Goal: Information Seeking & Learning: Compare options

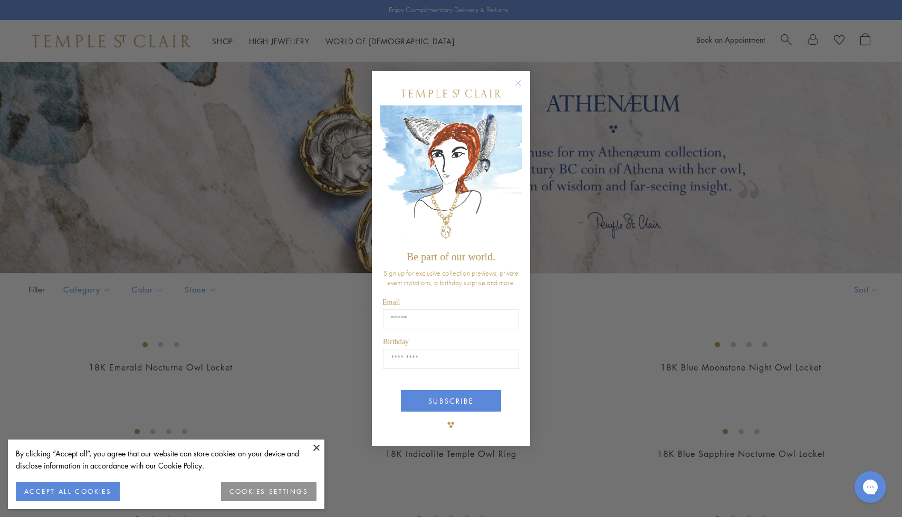
click at [520, 84] on circle "Close dialog" at bounding box center [518, 82] width 13 height 13
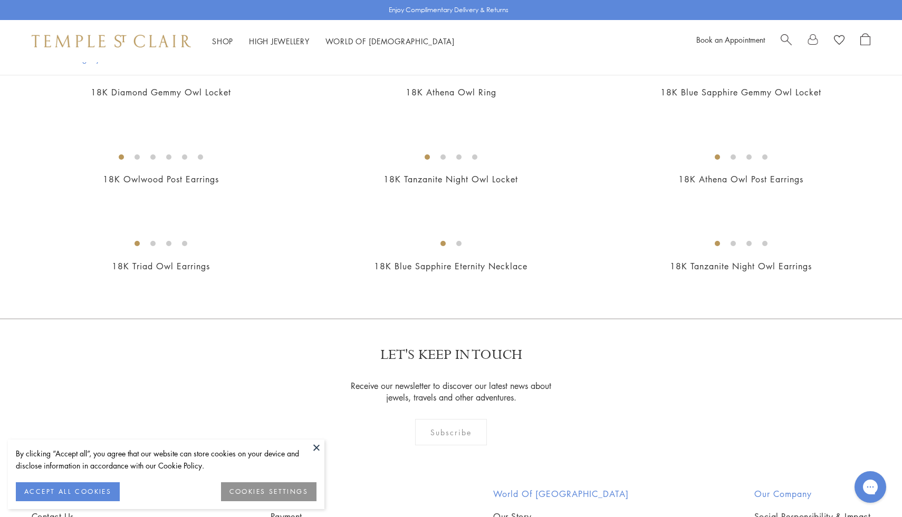
scroll to position [681, 0]
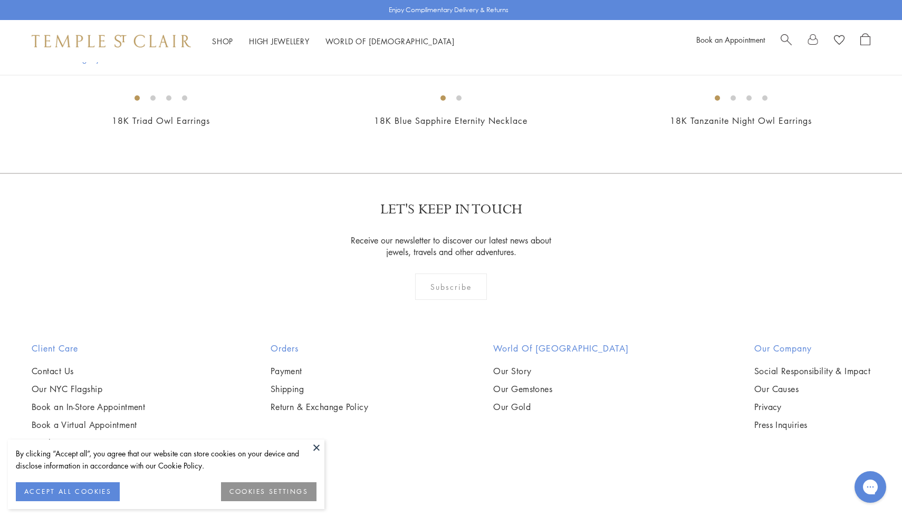
click at [0, 0] on img at bounding box center [0, 0] width 0 height 0
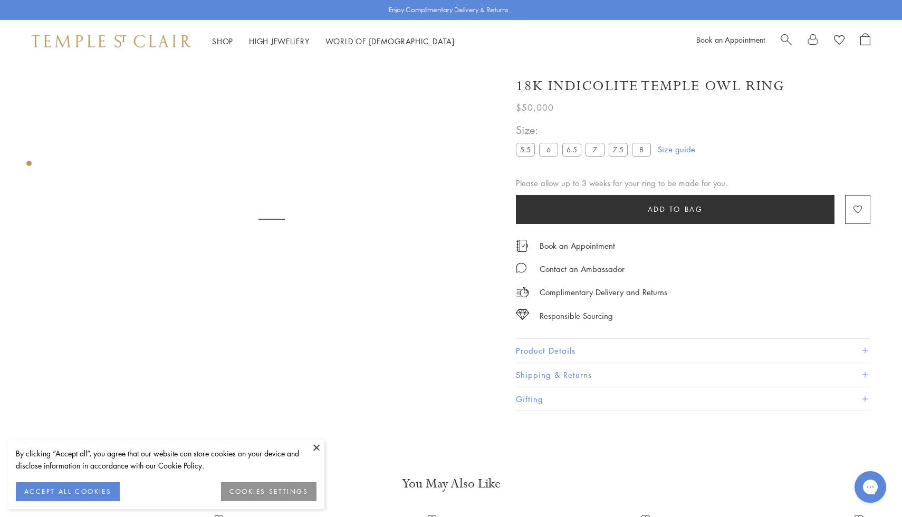
scroll to position [62, 0]
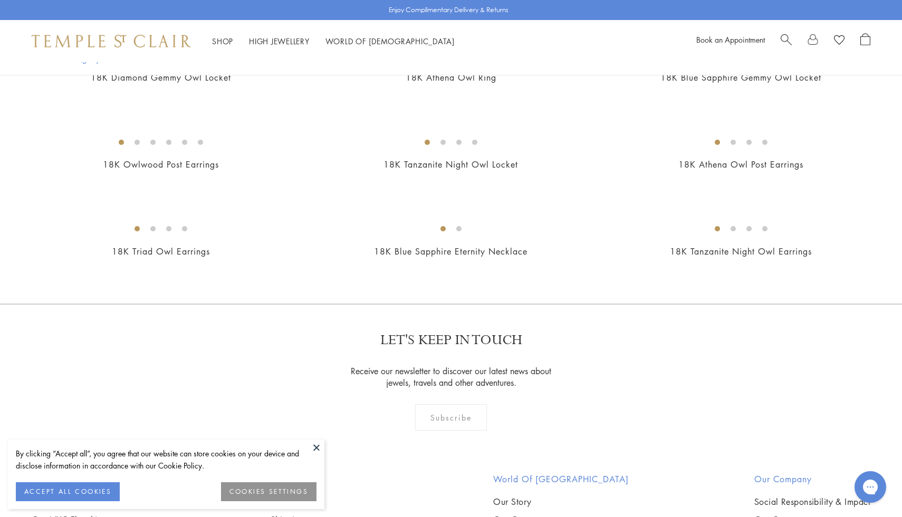
scroll to position [381, 0]
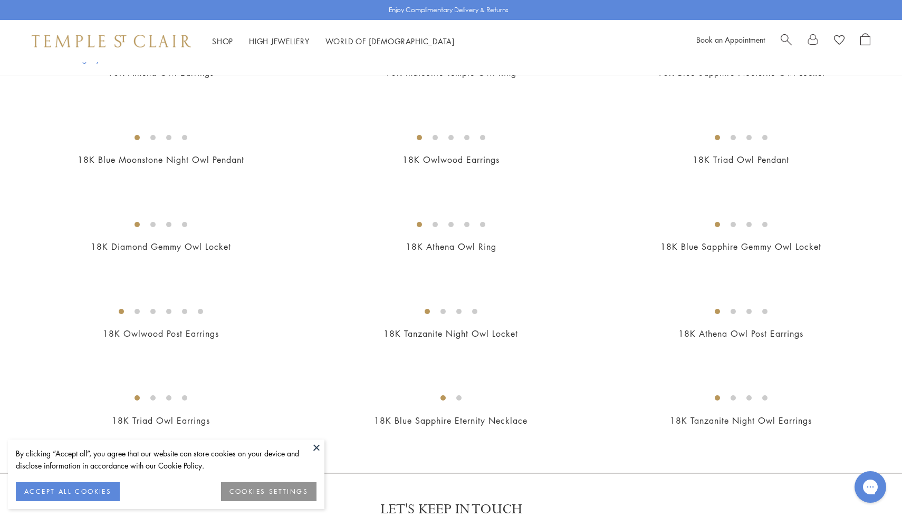
click at [0, 0] on img at bounding box center [0, 0] width 0 height 0
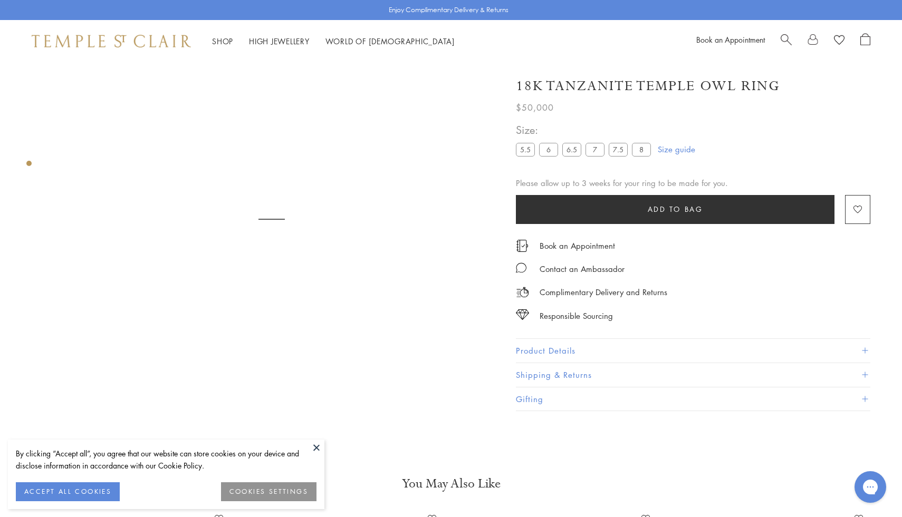
scroll to position [62, 0]
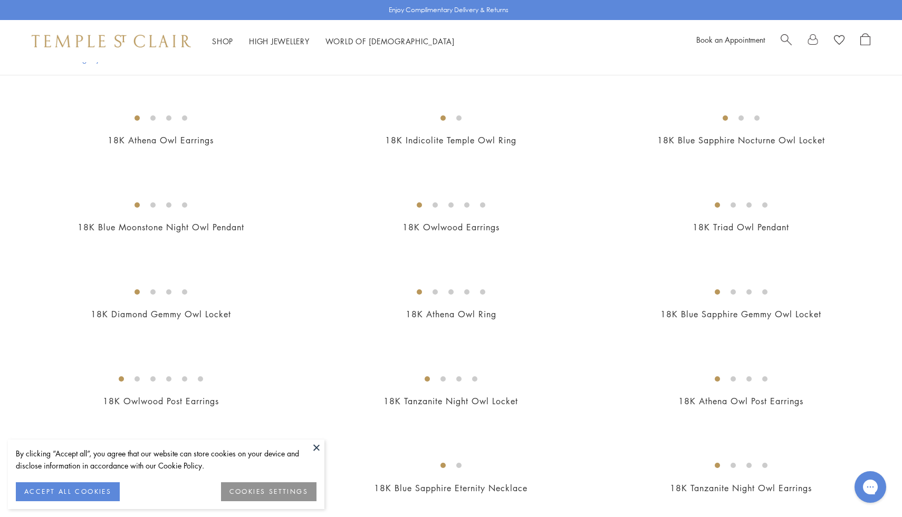
scroll to position [223, 0]
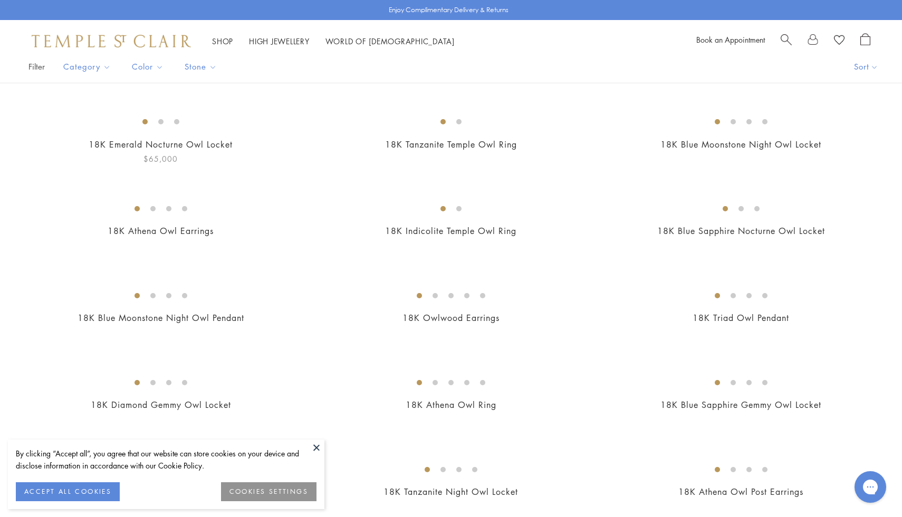
click at [0, 0] on img at bounding box center [0, 0] width 0 height 0
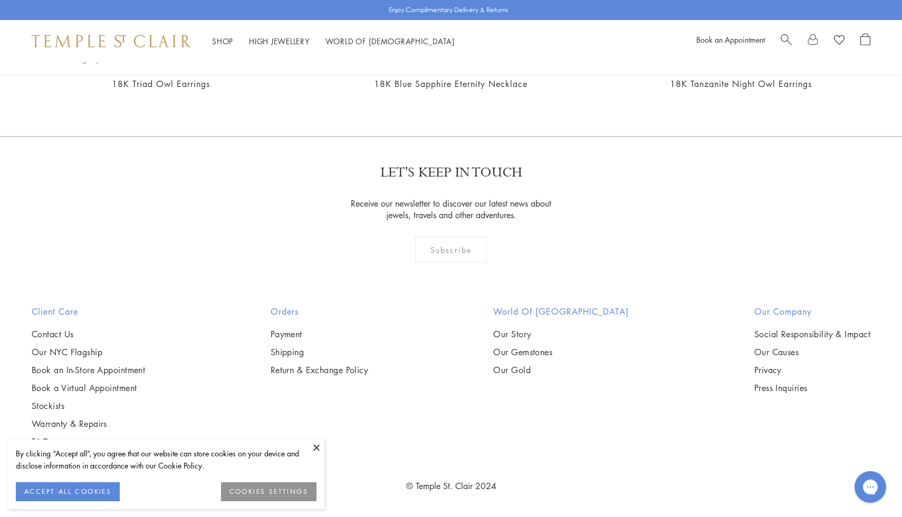
scroll to position [908, 0]
click at [0, 0] on img at bounding box center [0, 0] width 0 height 0
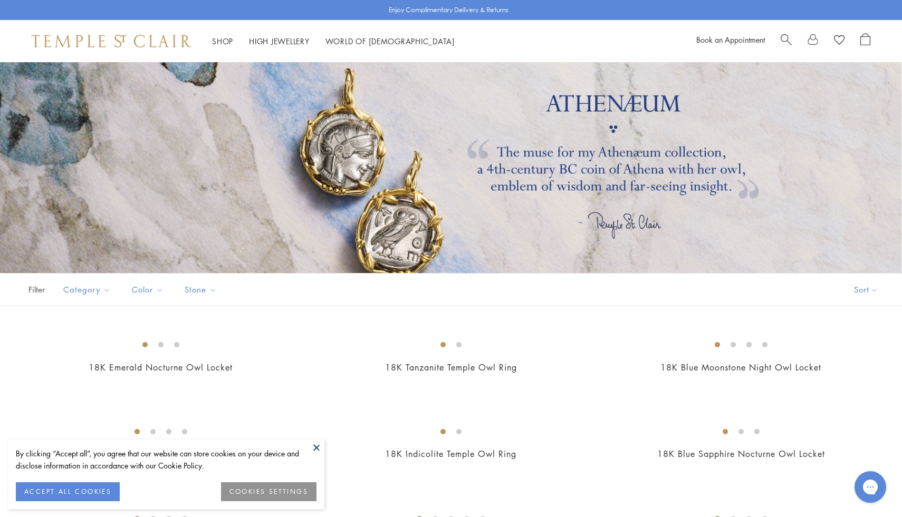
click at [316, 444] on button at bounding box center [316, 448] width 16 height 16
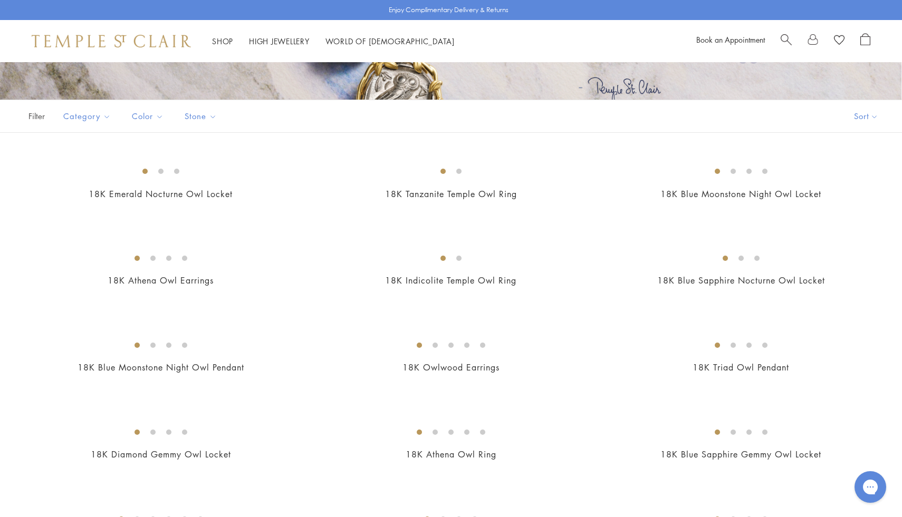
scroll to position [223, 0]
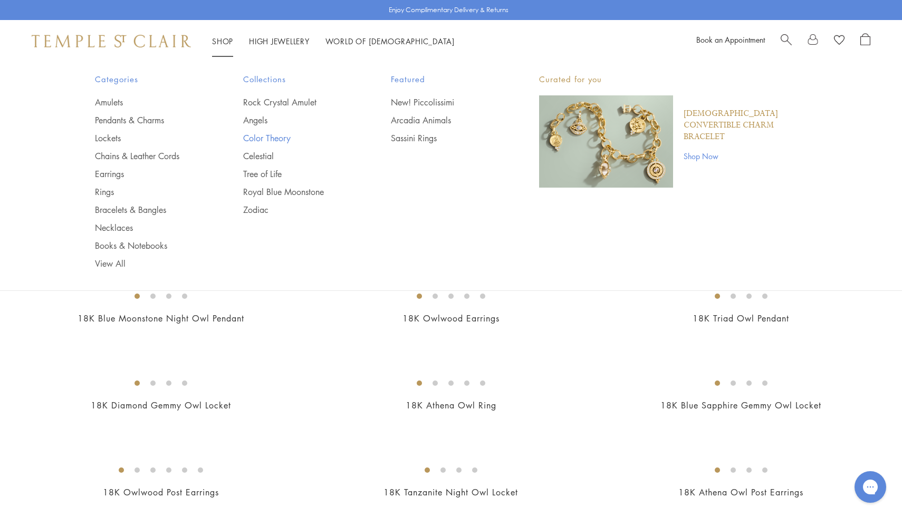
click at [274, 139] on link "Color Theory" at bounding box center [296, 138] width 106 height 12
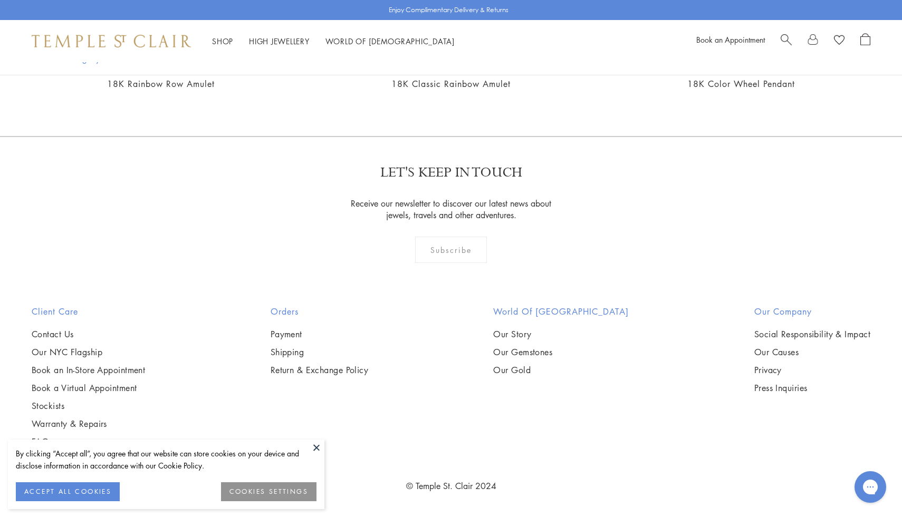
scroll to position [1544, 0]
drag, startPoint x: 782, startPoint y: 256, endPoint x: 576, endPoint y: 4, distance: 324.9
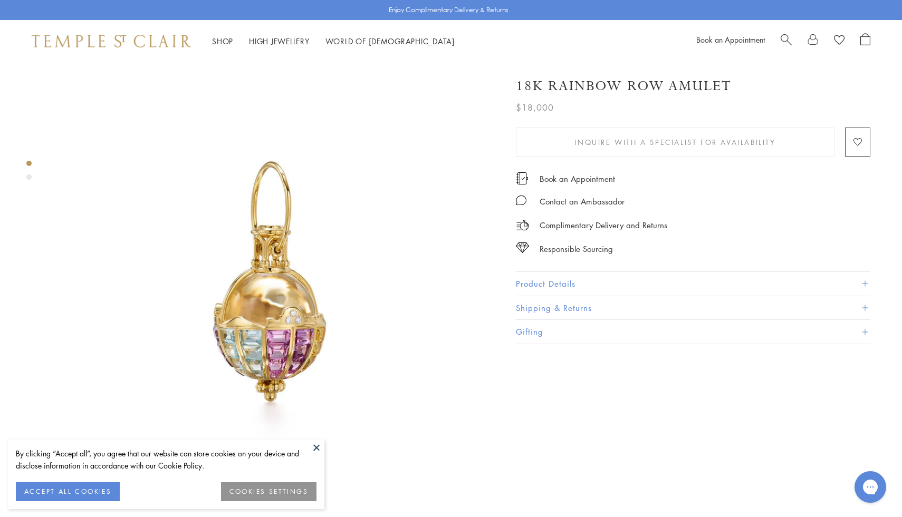
click at [537, 275] on button "Product Details" at bounding box center [693, 284] width 354 height 24
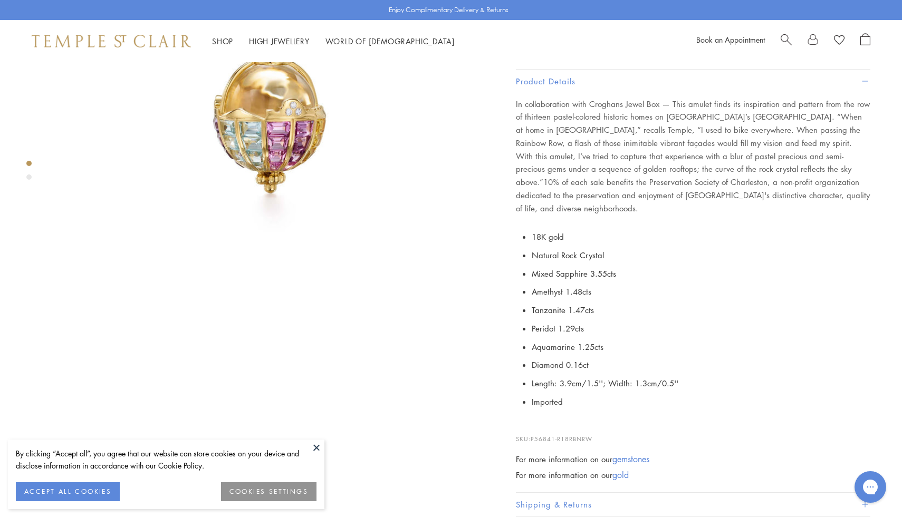
scroll to position [218, 0]
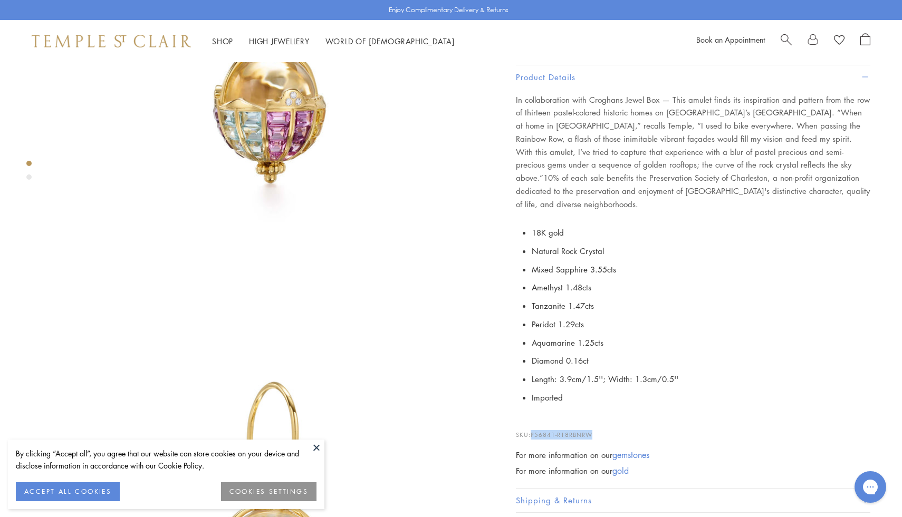
drag, startPoint x: 574, startPoint y: 423, endPoint x: 530, endPoint y: 423, distance: 44.3
click at [530, 423] on p "SKU: P56841-R18RBNRW" at bounding box center [693, 430] width 354 height 20
copy p "P56841-R18RBNRW"
click at [690, 278] on li "Amethyst 1.48cts" at bounding box center [701, 287] width 339 height 18
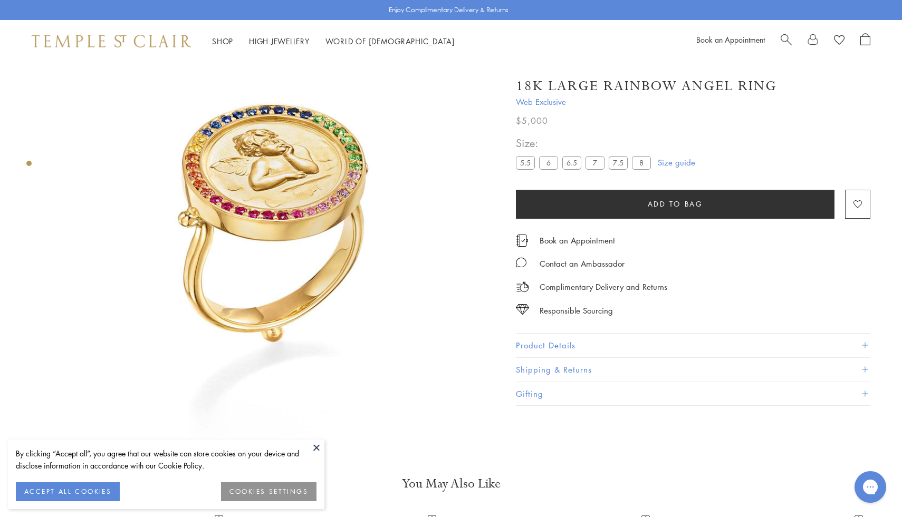
scroll to position [62, 0]
click at [561, 344] on button "Product Details" at bounding box center [693, 346] width 354 height 24
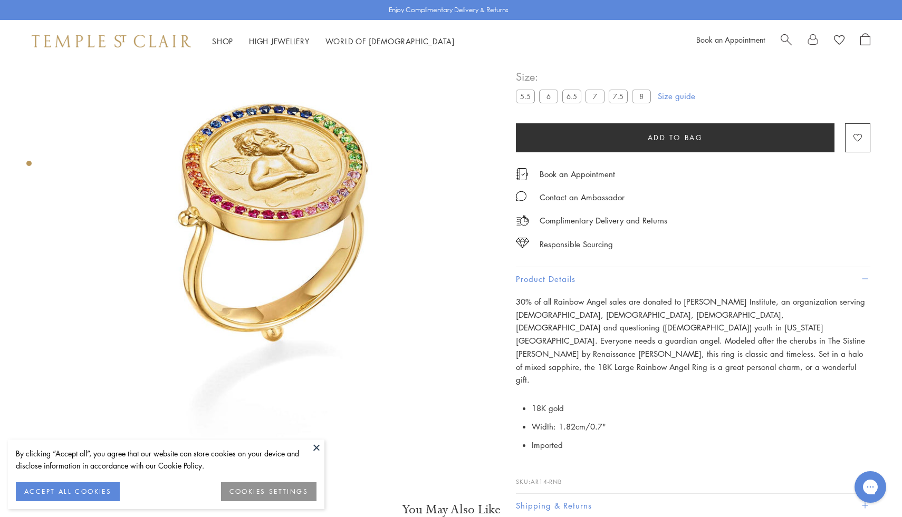
scroll to position [280, 0]
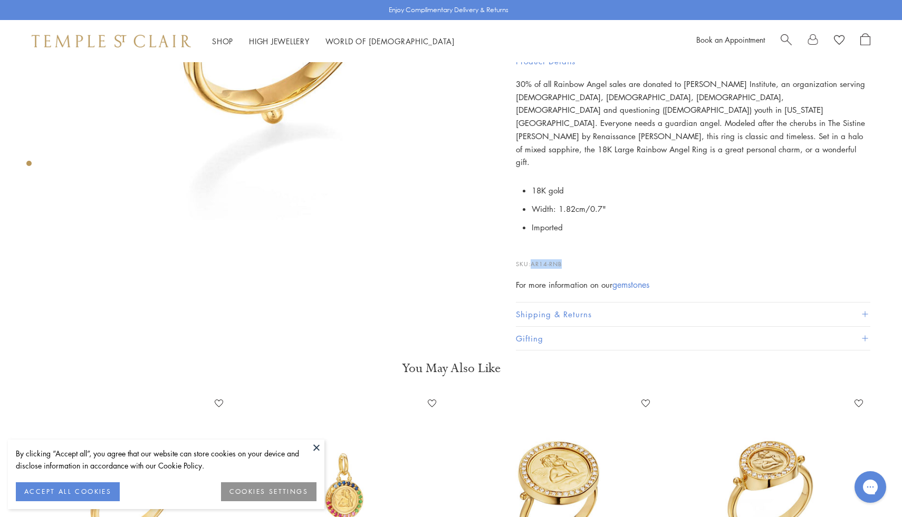
drag, startPoint x: 572, startPoint y: 237, endPoint x: 532, endPoint y: 237, distance: 40.6
click at [532, 249] on p "SKU: AR14-RNB" at bounding box center [693, 259] width 354 height 20
copy span "AR14-RNB"
click at [614, 118] on p "30% of all Rainbow Angel sales are donated to [PERSON_NAME] Institute, an organ…" at bounding box center [693, 123] width 354 height 91
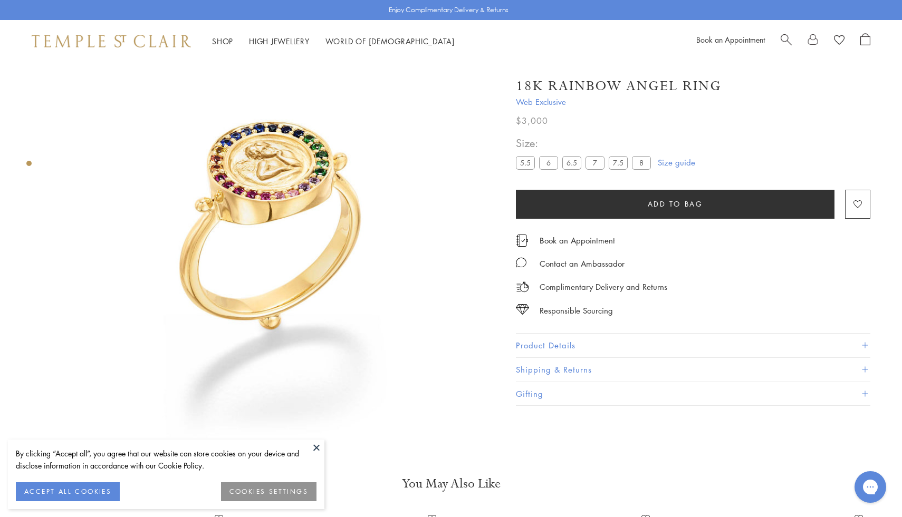
scroll to position [62, 0]
click at [548, 342] on button "Product Details" at bounding box center [693, 346] width 354 height 24
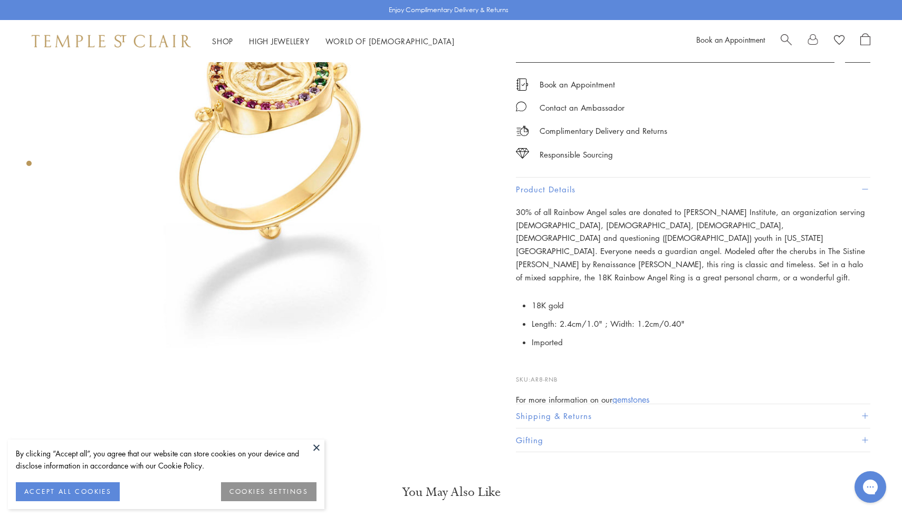
scroll to position [278, 0]
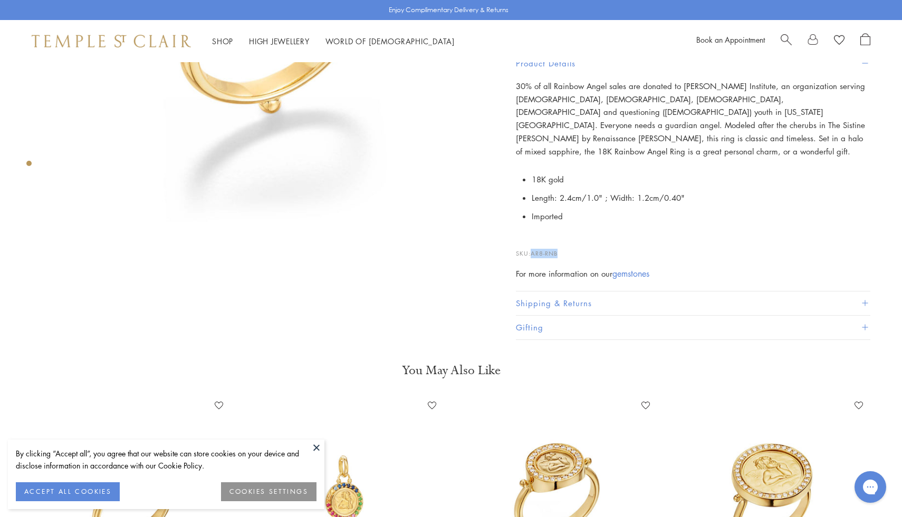
drag, startPoint x: 558, startPoint y: 238, endPoint x: 534, endPoint y: 239, distance: 24.8
click at [534, 249] on span "AR8-RNB" at bounding box center [544, 253] width 27 height 8
copy span "AR8-RNB"
click at [650, 207] on li "Imported" at bounding box center [701, 216] width 339 height 18
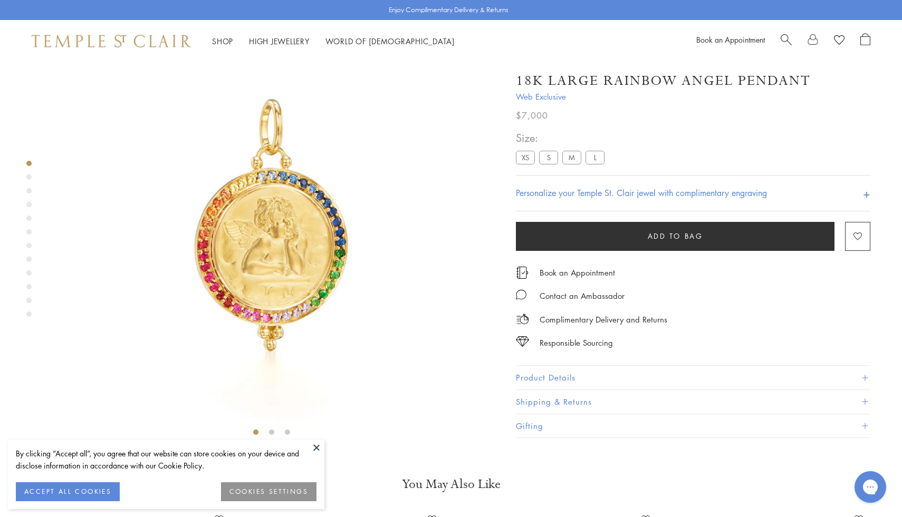
scroll to position [62, 0]
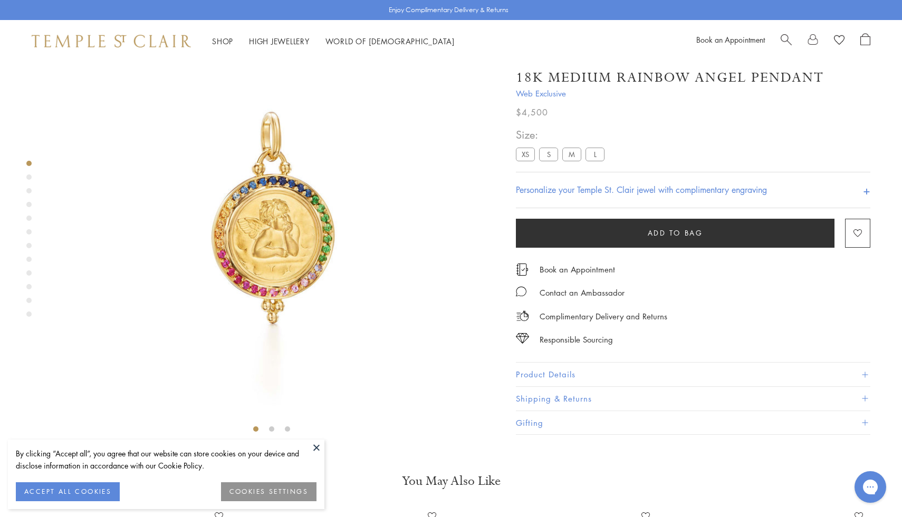
scroll to position [62, 0]
click at [527, 381] on button "Product Details" at bounding box center [693, 375] width 354 height 24
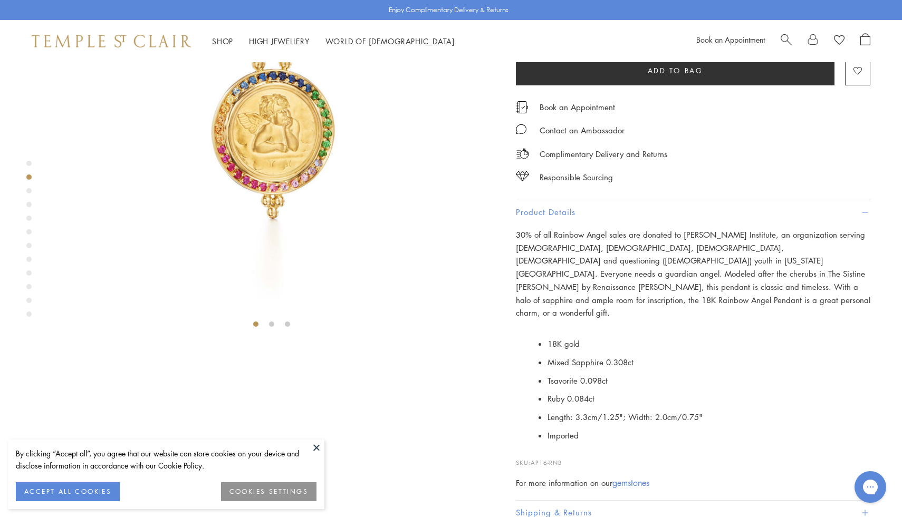
scroll to position [288, 0]
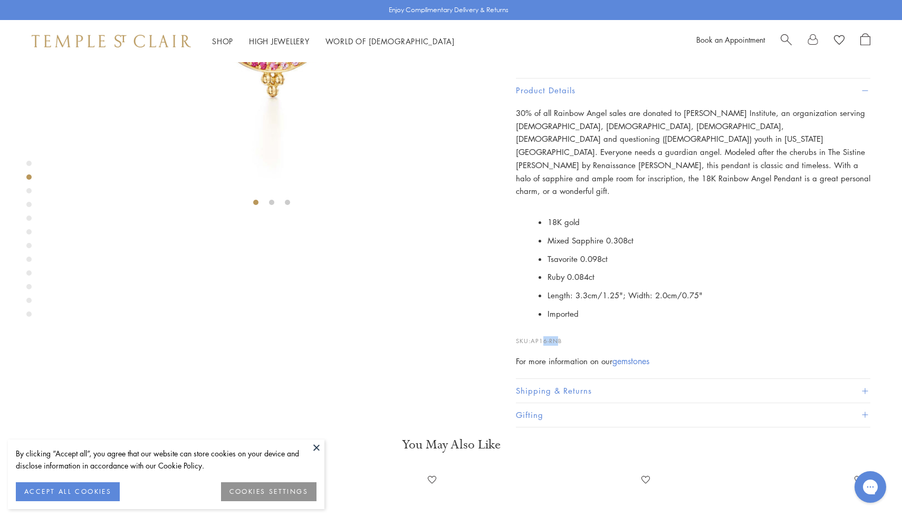
drag, startPoint x: 557, startPoint y: 429, endPoint x: 543, endPoint y: 431, distance: 14.4
click at [544, 345] on span "AP16-RNB" at bounding box center [546, 341] width 31 height 8
drag, startPoint x: 533, startPoint y: 431, endPoint x: 600, endPoint y: 433, distance: 67.5
click at [600, 346] on p "SKU: AP16-RNB" at bounding box center [693, 336] width 354 height 20
copy span "AP16-RNB"
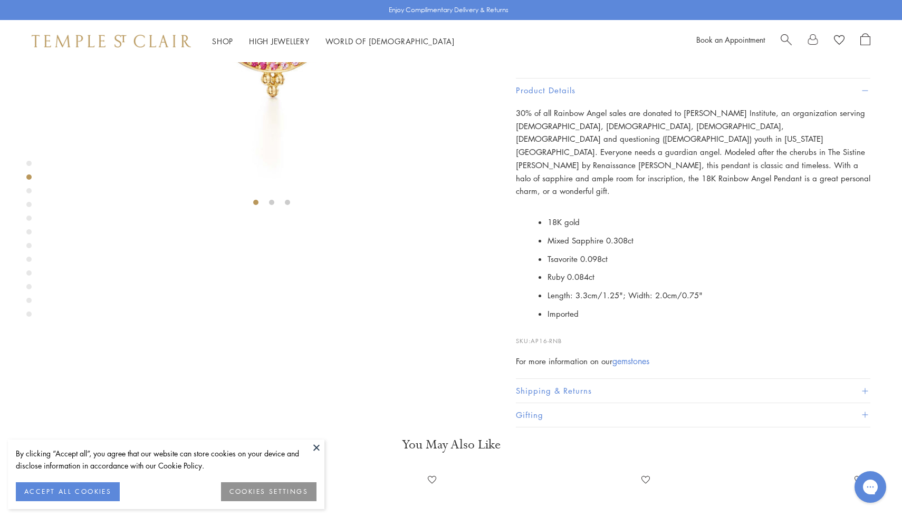
click at [585, 198] on p "30% of all Rainbow Angel sales are donated to Hetrick-Martin Institute, an orga…" at bounding box center [693, 152] width 354 height 91
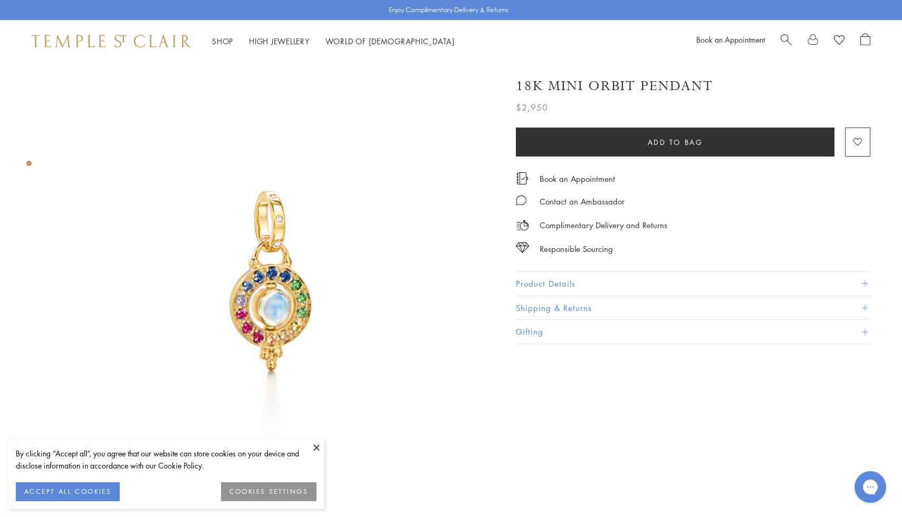
click at [557, 284] on button "Product Details" at bounding box center [693, 284] width 354 height 24
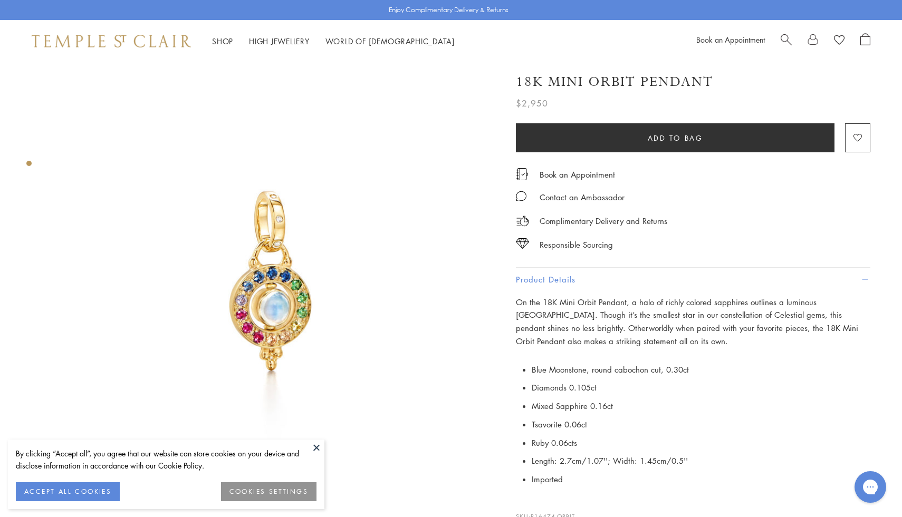
scroll to position [149, 0]
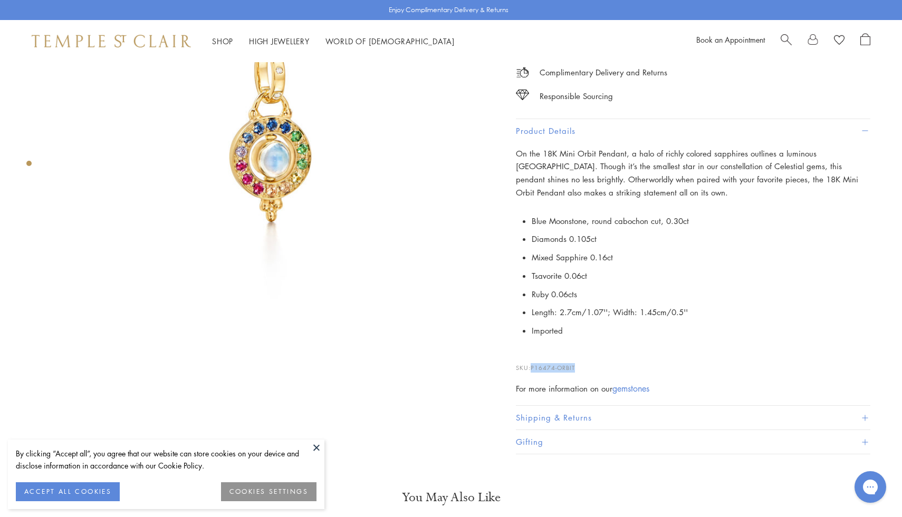
drag, startPoint x: 584, startPoint y: 365, endPoint x: 532, endPoint y: 363, distance: 52.3
click at [532, 363] on p "SKU: P16474-ORBIT" at bounding box center [693, 363] width 354 height 20
copy span "P16474-ORBIT"
click at [772, 220] on li "Blue Moonstone, round cabochon cut, 0.30ct" at bounding box center [701, 221] width 339 height 18
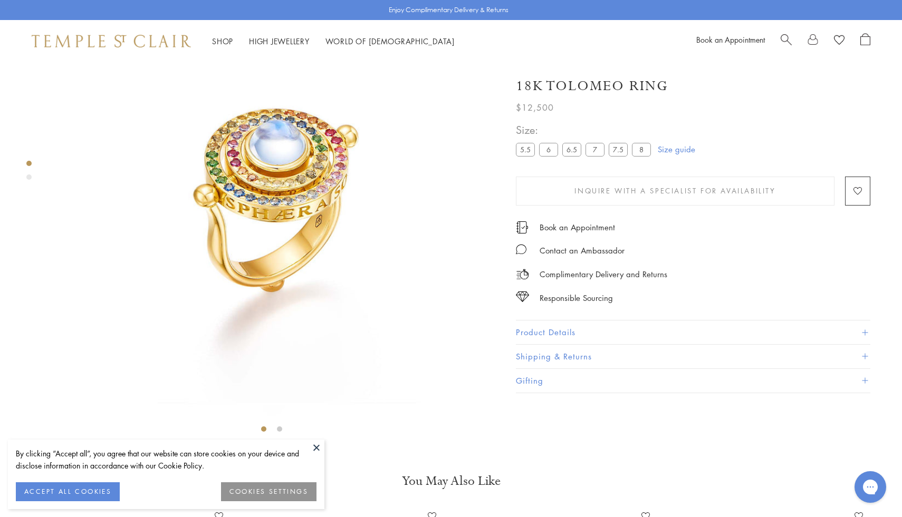
scroll to position [62, 0]
click at [545, 331] on button "Product Details" at bounding box center [693, 333] width 354 height 24
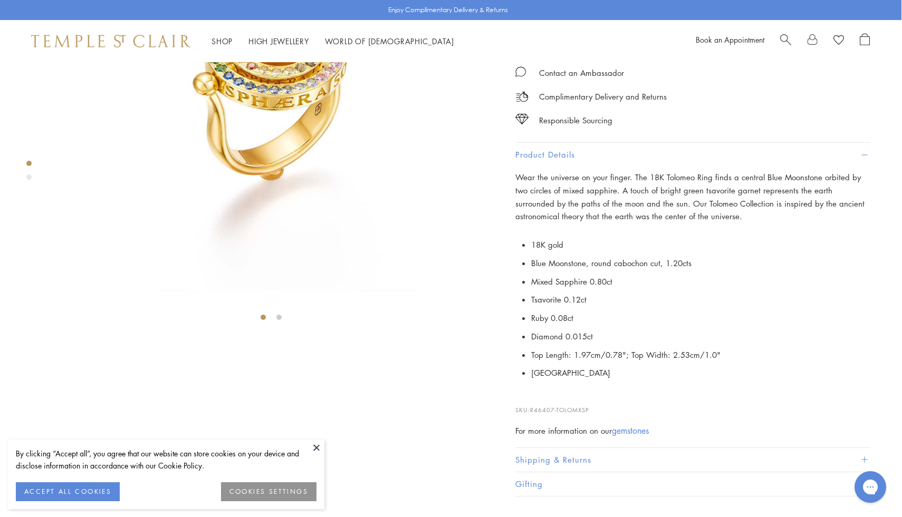
scroll to position [351, 1]
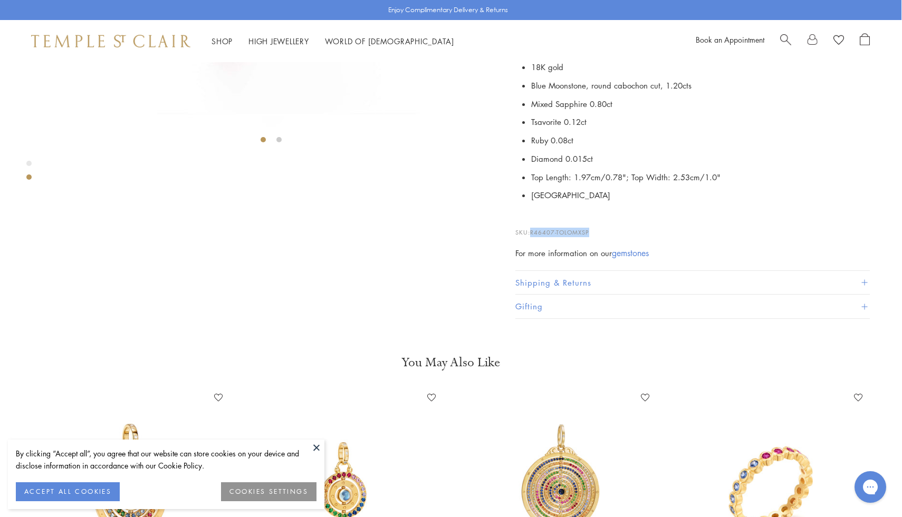
drag, startPoint x: 597, startPoint y: 430, endPoint x: 532, endPoint y: 429, distance: 65.4
click at [532, 237] on p "SKU: R46407-TOLOMXSP" at bounding box center [692, 227] width 354 height 20
copy span "R46407-TOLOMXSP"
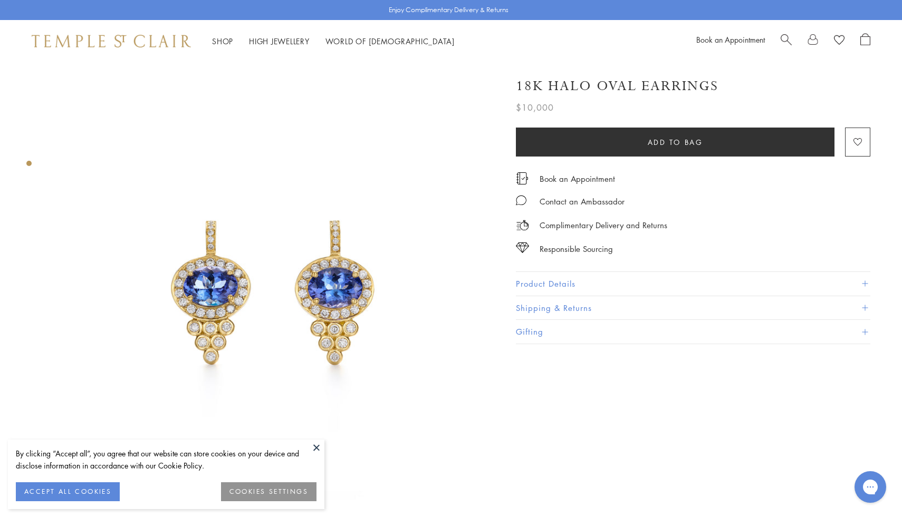
click at [565, 268] on div "18K Halo Oval Earrings $10,000 The 18K Halo Oval Earrings find two glowing tanz…" at bounding box center [693, 205] width 354 height 278
click at [554, 283] on button "Product Details" at bounding box center [693, 284] width 354 height 24
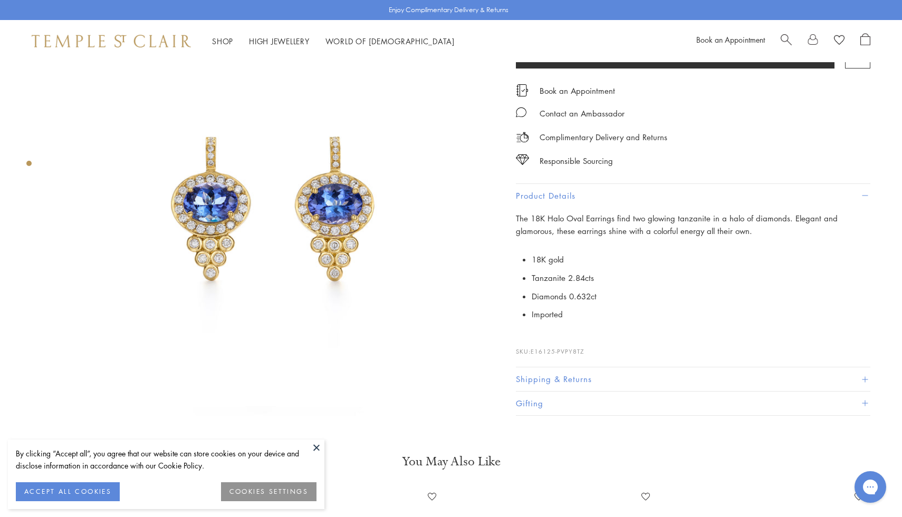
scroll to position [129, 0]
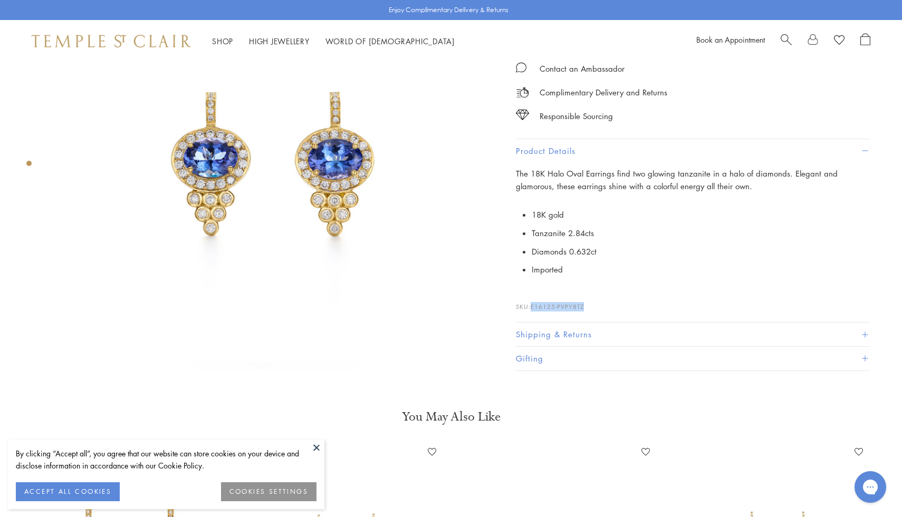
drag, startPoint x: 597, startPoint y: 305, endPoint x: 532, endPoint y: 305, distance: 65.4
click at [532, 305] on p "SKU: E16125-PVPY8TZ" at bounding box center [693, 302] width 354 height 20
copy span "E16125-PVPY8TZ"
click at [687, 251] on li "Diamonds 0.632ct" at bounding box center [701, 252] width 339 height 18
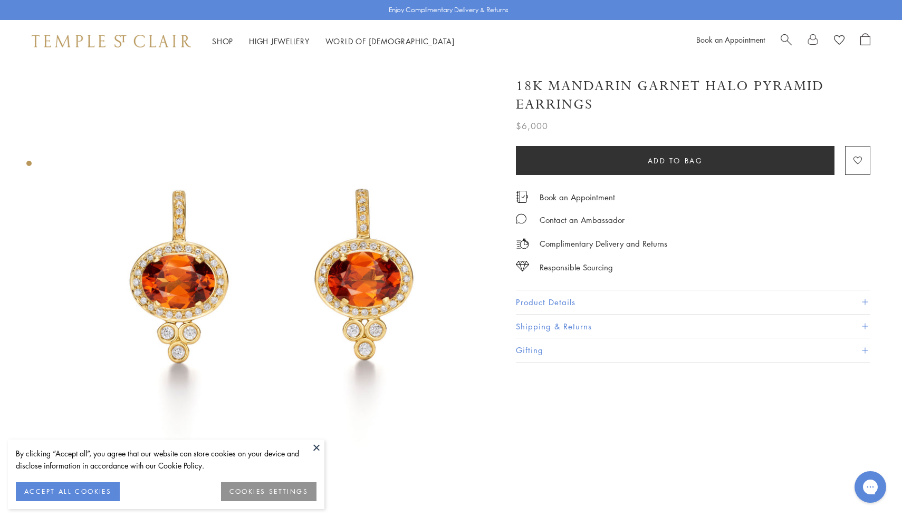
click at [564, 303] on button "Product Details" at bounding box center [693, 303] width 354 height 24
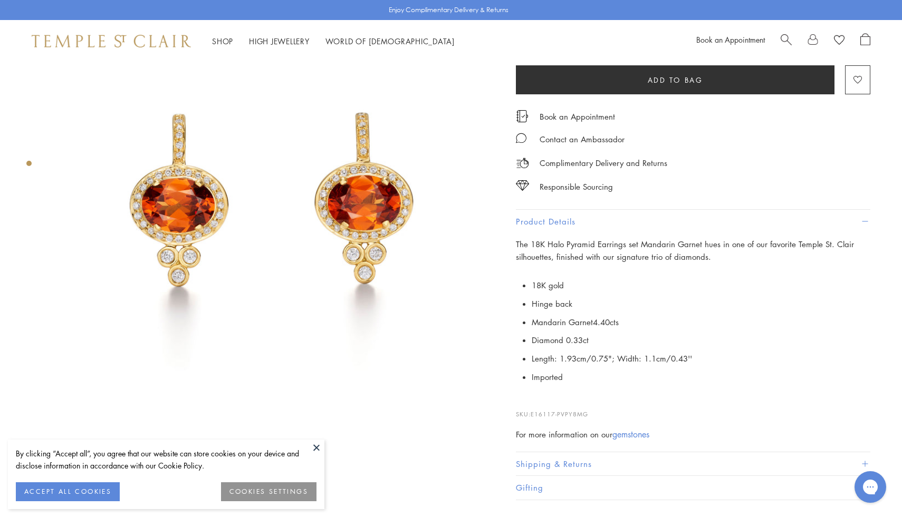
scroll to position [134, 0]
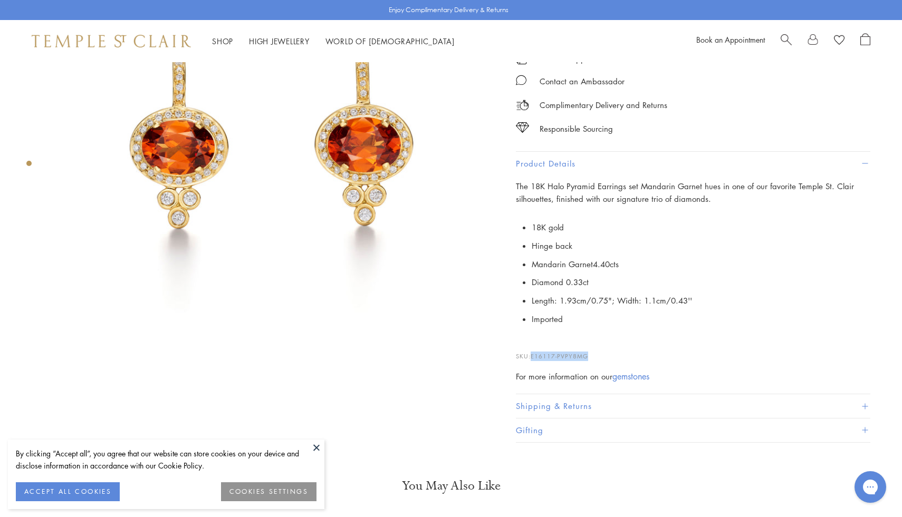
drag, startPoint x: 598, startPoint y: 350, endPoint x: 532, endPoint y: 355, distance: 66.2
click at [532, 355] on p "SKU: E16117-PVPY8MG" at bounding box center [693, 351] width 354 height 20
copy span "E16117-PVPY8MG"
click at [743, 303] on li "Length: 1.93cm/0.75"; Width: 1.1cm/0.43''" at bounding box center [701, 301] width 339 height 18
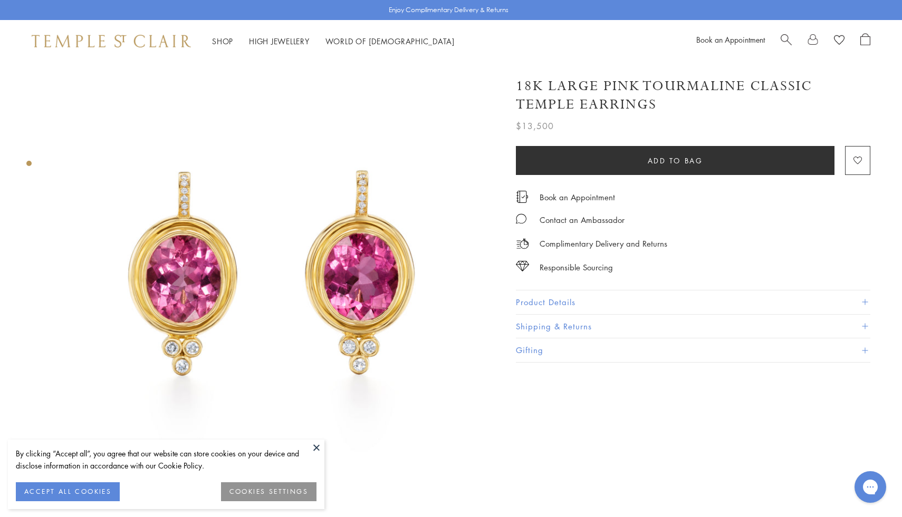
click at [581, 305] on button "Product Details" at bounding box center [693, 303] width 354 height 24
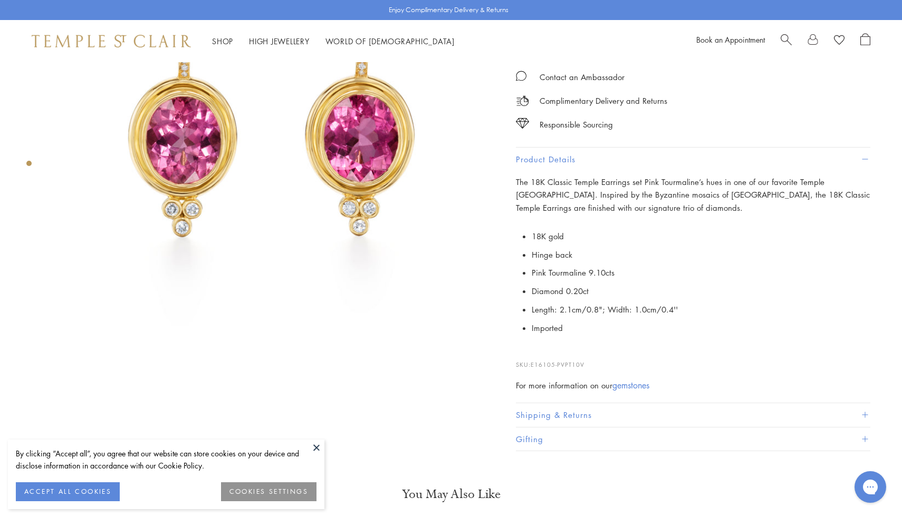
scroll to position [194, 0]
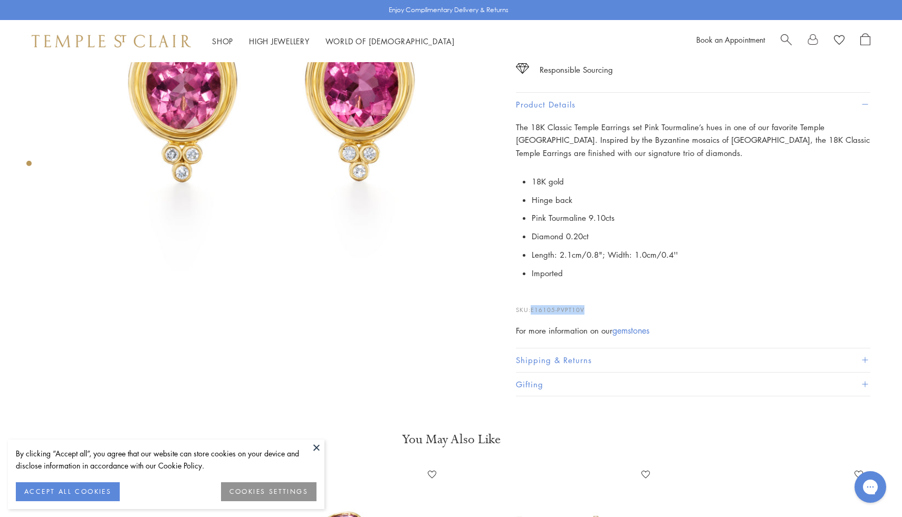
drag, startPoint x: 590, startPoint y: 310, endPoint x: 532, endPoint y: 308, distance: 57.5
click at [532, 308] on p "SKU: E16105-PVPT10V" at bounding box center [693, 305] width 354 height 20
copy span "E16105-PVPT10V"
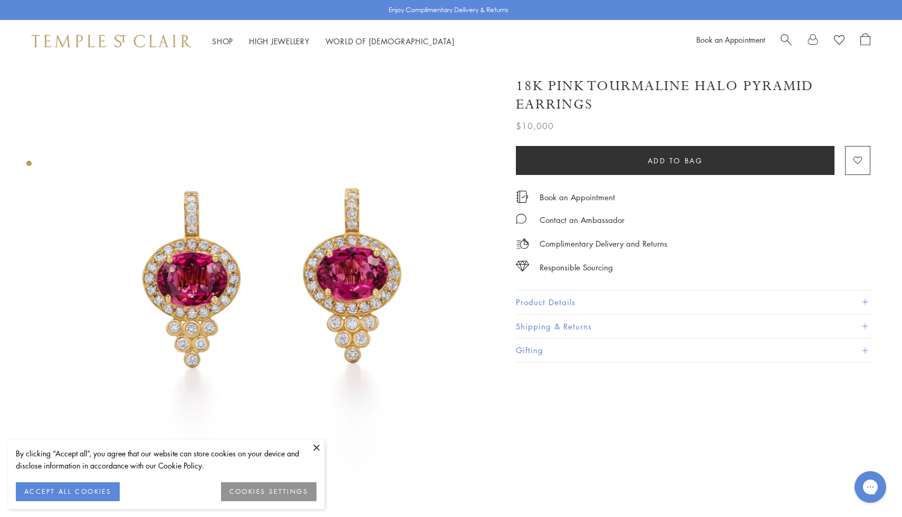
click at [601, 293] on button "Product Details" at bounding box center [693, 303] width 354 height 24
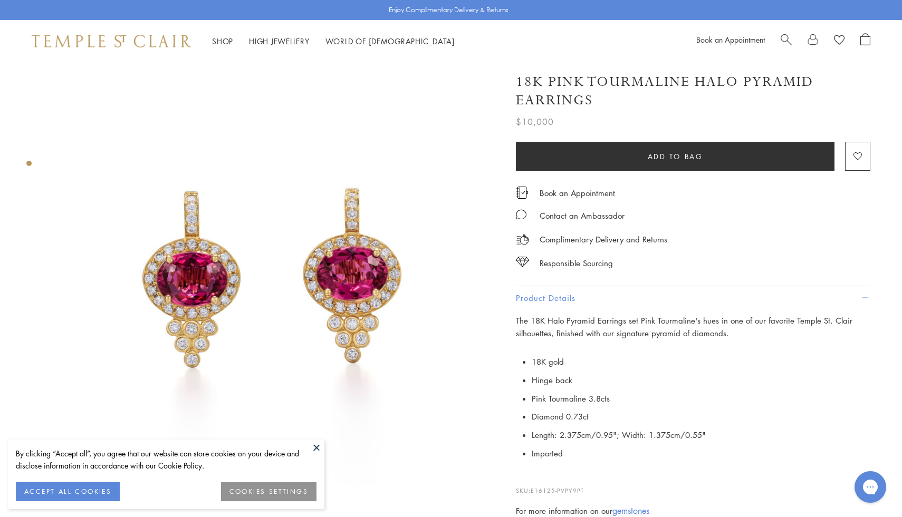
scroll to position [77, 0]
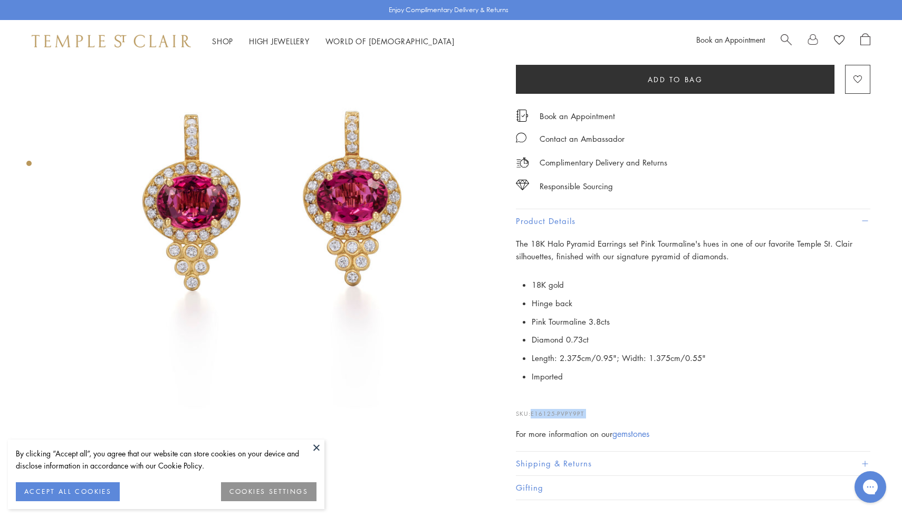
drag, startPoint x: 595, startPoint y: 417, endPoint x: 532, endPoint y: 411, distance: 63.5
click at [532, 411] on div "The 18K Halo Pyramid Earrings set Pink Tourmaline's hues in one of our favorite…" at bounding box center [693, 339] width 354 height 204
copy div "E16125-PVPY9PT"
click at [817, 264] on div "The 18K Halo Pyramid Earrings set Pink Tourmaline's hues in one of our favorite…" at bounding box center [693, 339] width 354 height 204
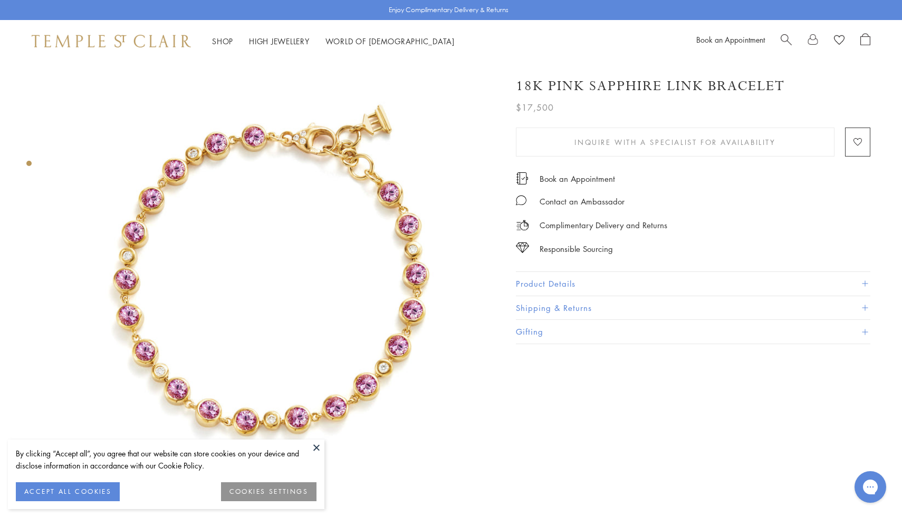
click at [578, 277] on button "Product Details" at bounding box center [693, 284] width 354 height 24
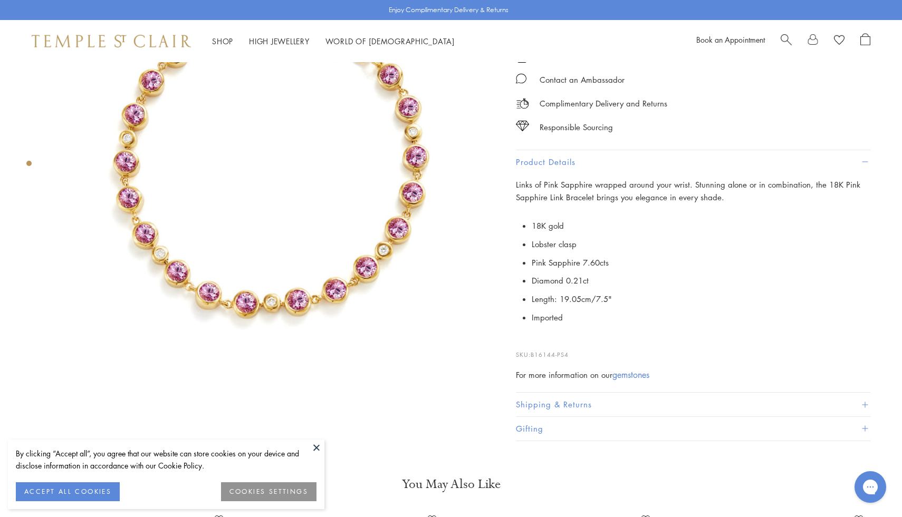
scroll to position [220, 0]
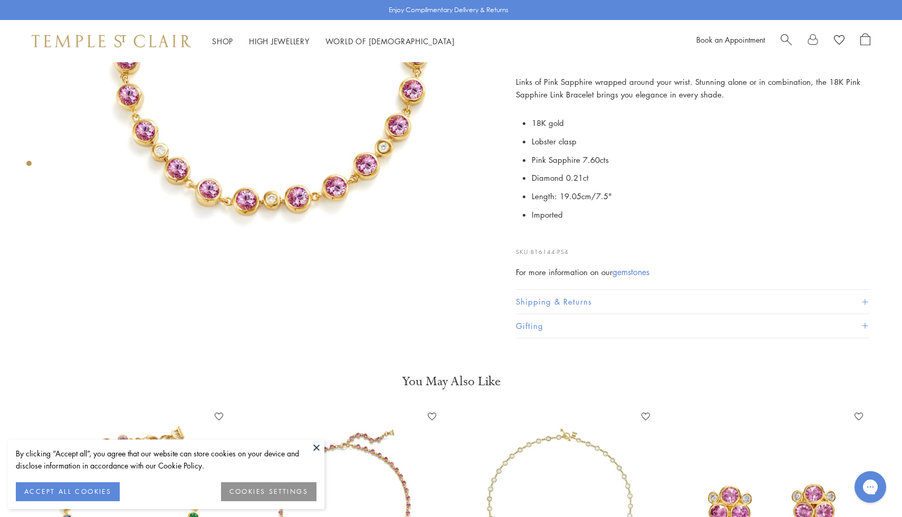
drag, startPoint x: 582, startPoint y: 244, endPoint x: 547, endPoint y: 244, distance: 35.3
click at [547, 244] on p "SKU: B16144-PS4" at bounding box center [693, 247] width 354 height 20
drag, startPoint x: 532, startPoint y: 248, endPoint x: 625, endPoint y: 248, distance: 92.8
click at [625, 248] on p "SKU: B16144-PS4" at bounding box center [693, 247] width 354 height 20
copy span "B16144-PS4"
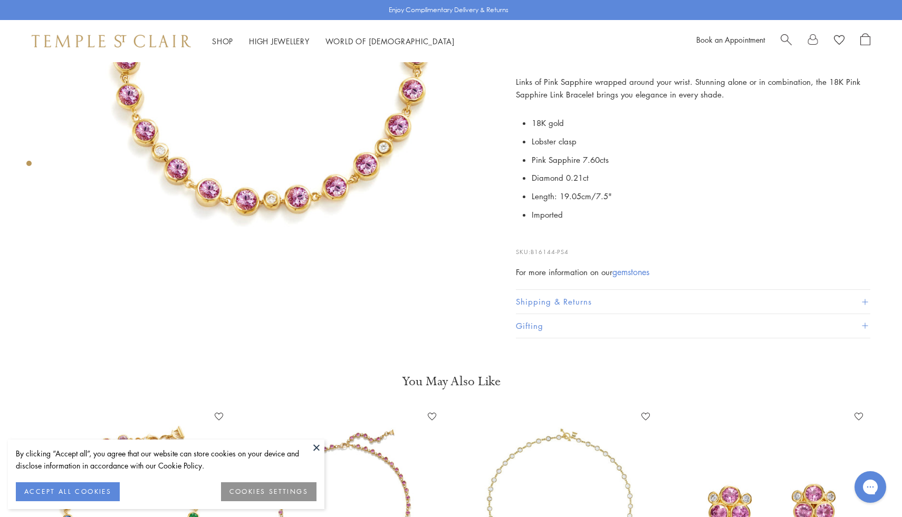
click at [717, 224] on div "Links of Pink Sapphire wrapped around your wrist. Stunning alone or in combinat…" at bounding box center [693, 177] width 354 height 204
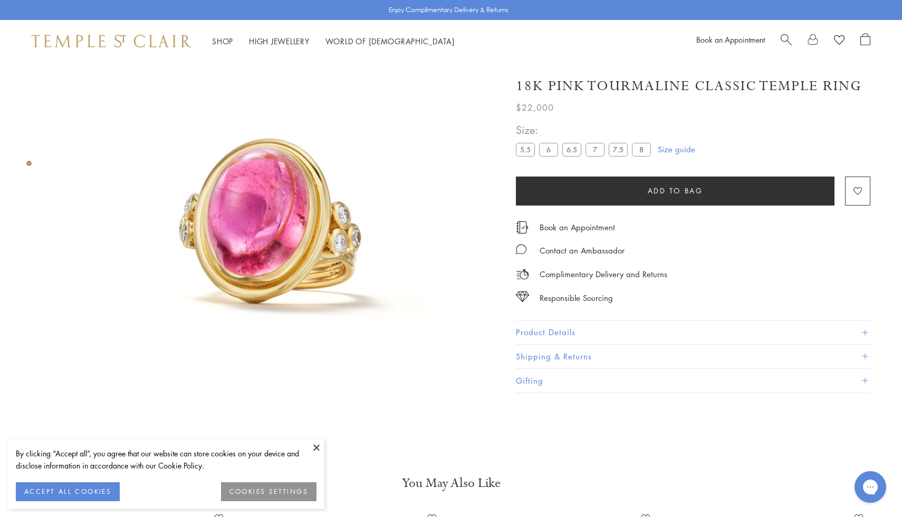
click at [561, 329] on button "Product Details" at bounding box center [693, 333] width 354 height 24
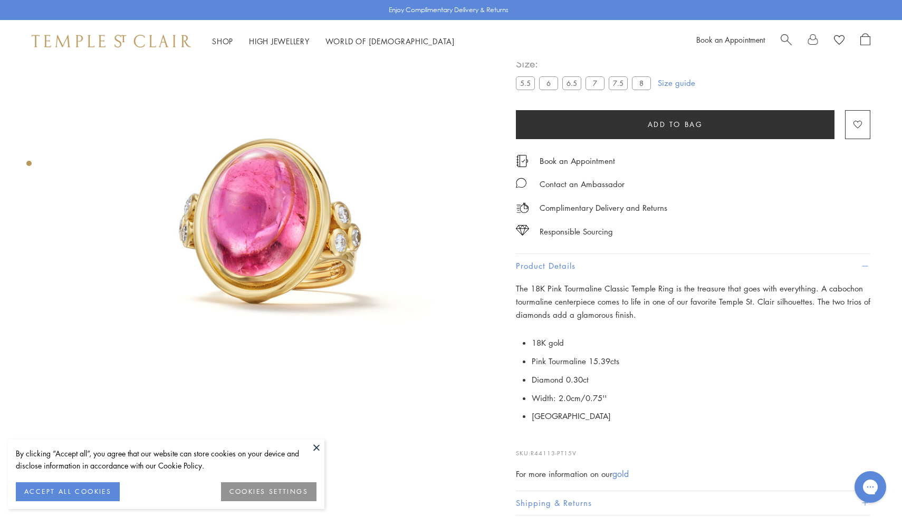
scroll to position [234, 0]
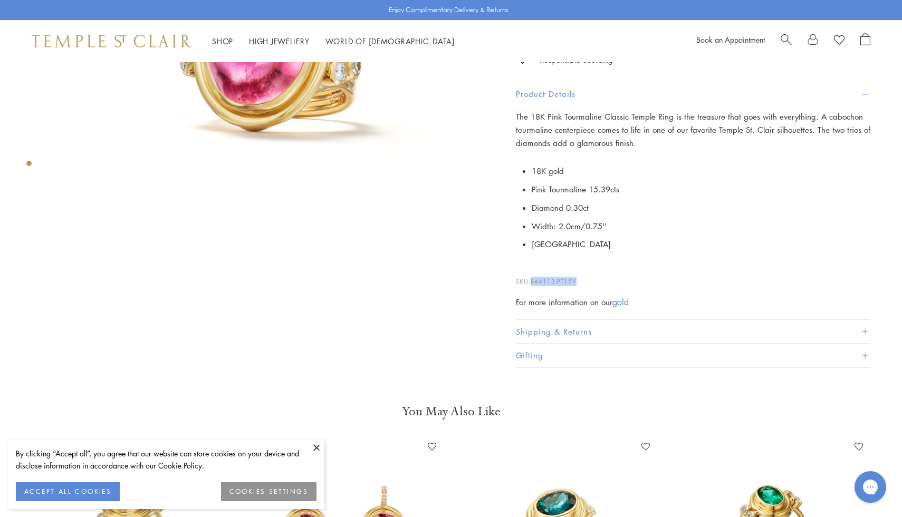
drag, startPoint x: 578, startPoint y: 279, endPoint x: 534, endPoint y: 281, distance: 44.3
click at [534, 281] on p "SKU: R44113-PT15V" at bounding box center [693, 276] width 354 height 20
copy span "R44113-PT15V"
click at [694, 276] on p "SKU: R44113-PT15V" at bounding box center [693, 276] width 354 height 20
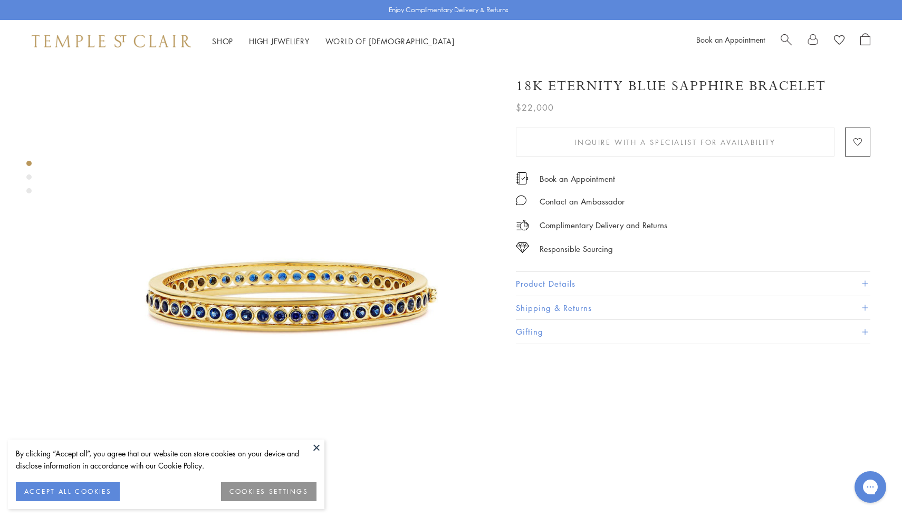
click at [555, 289] on button "Product Details" at bounding box center [693, 284] width 354 height 24
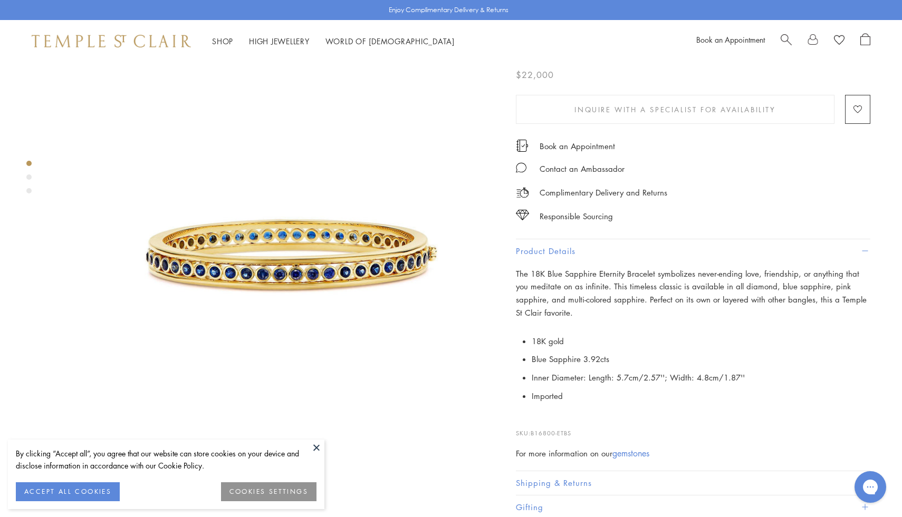
scroll to position [66, 0]
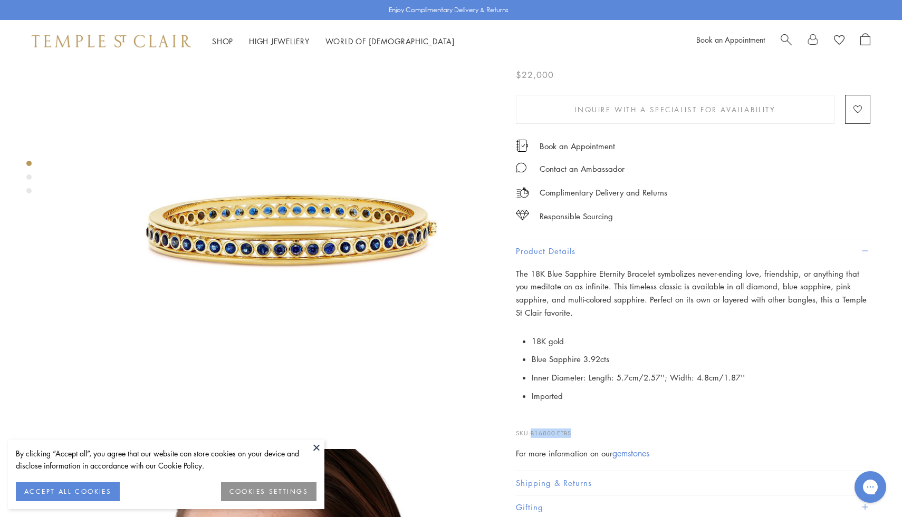
drag, startPoint x: 576, startPoint y: 426, endPoint x: 532, endPoint y: 430, distance: 44.0
click at [532, 430] on p "SKU: B16800-ETBS" at bounding box center [693, 428] width 354 height 20
copy span "B16800-ETBS"
click at [583, 298] on p "The 18K Blue Sapphire Eternity Bracelet symbolizes never-ending love, friendshi…" at bounding box center [693, 293] width 354 height 52
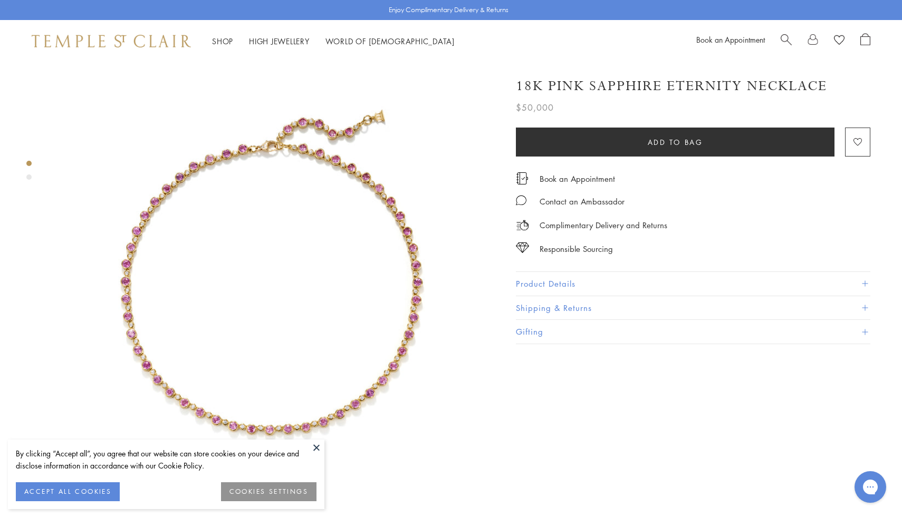
click at [592, 280] on button "Product Details" at bounding box center [693, 284] width 354 height 24
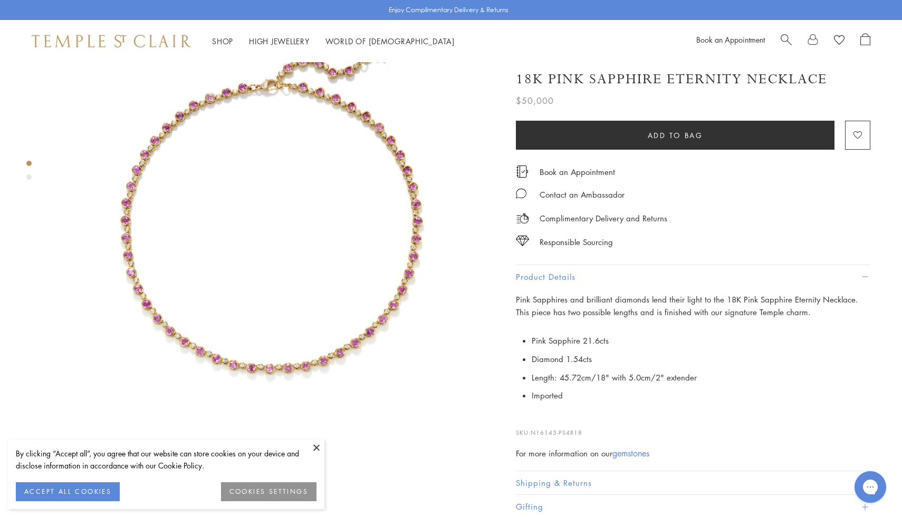
scroll to position [134, 0]
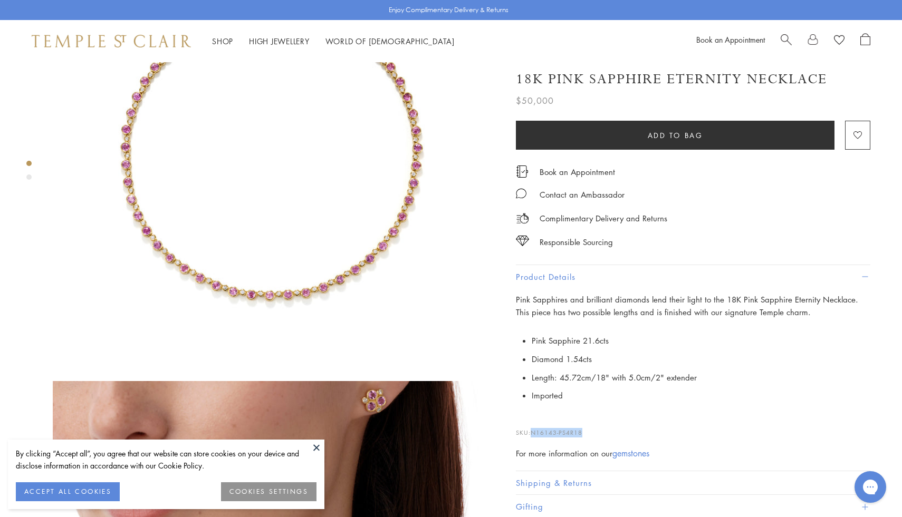
drag, startPoint x: 590, startPoint y: 432, endPoint x: 533, endPoint y: 429, distance: 57.6
click at [533, 429] on p "SKU: N16143-PS4R18" at bounding box center [693, 428] width 354 height 20
copy span "N16143-PS4R18"
click at [737, 332] on li "Pink Sapphire 21.6cts" at bounding box center [701, 341] width 339 height 18
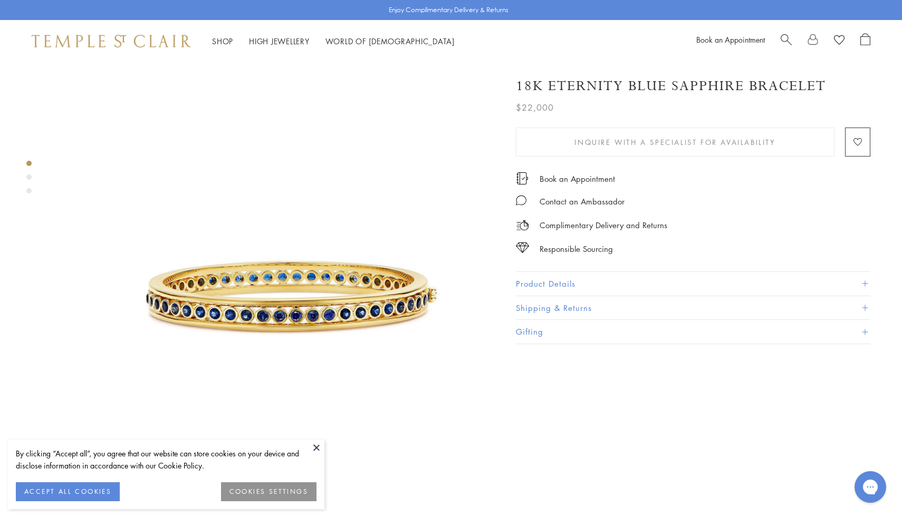
click at [629, 283] on button "Product Details" at bounding box center [693, 284] width 354 height 24
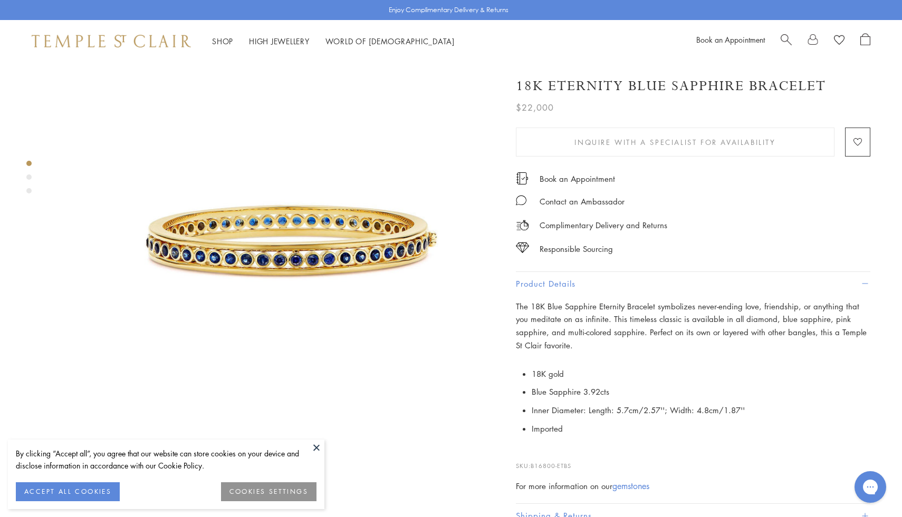
scroll to position [137, 0]
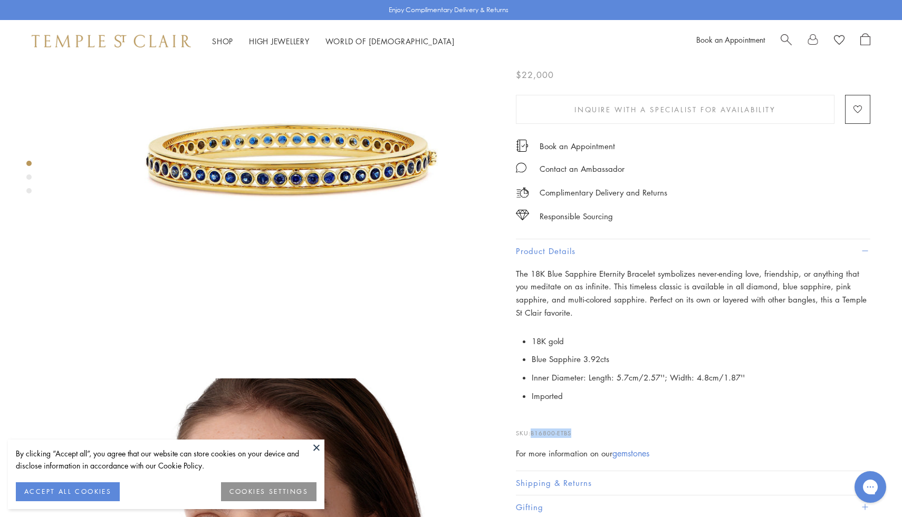
drag, startPoint x: 573, startPoint y: 433, endPoint x: 533, endPoint y: 431, distance: 40.2
click at [533, 431] on p "SKU: B16800-ETBS" at bounding box center [693, 428] width 354 height 20
copy span "B16800-ETBS"
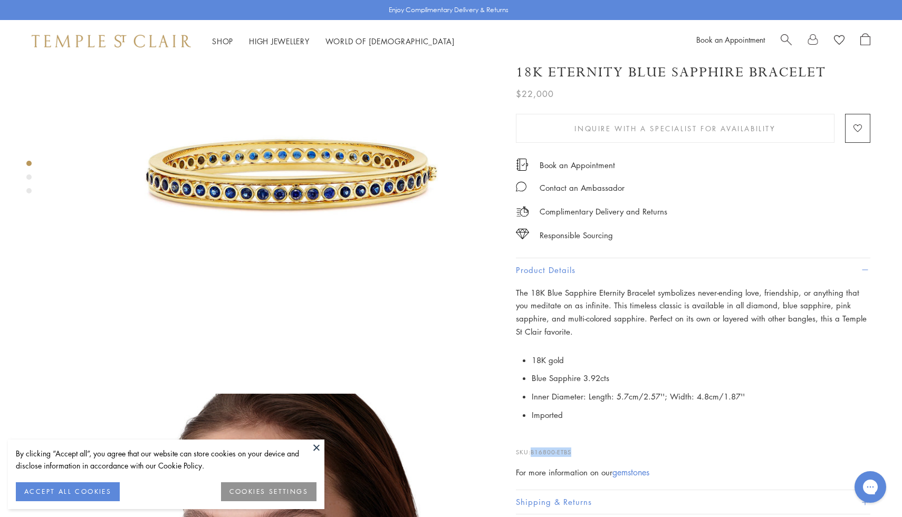
scroll to position [123, 0]
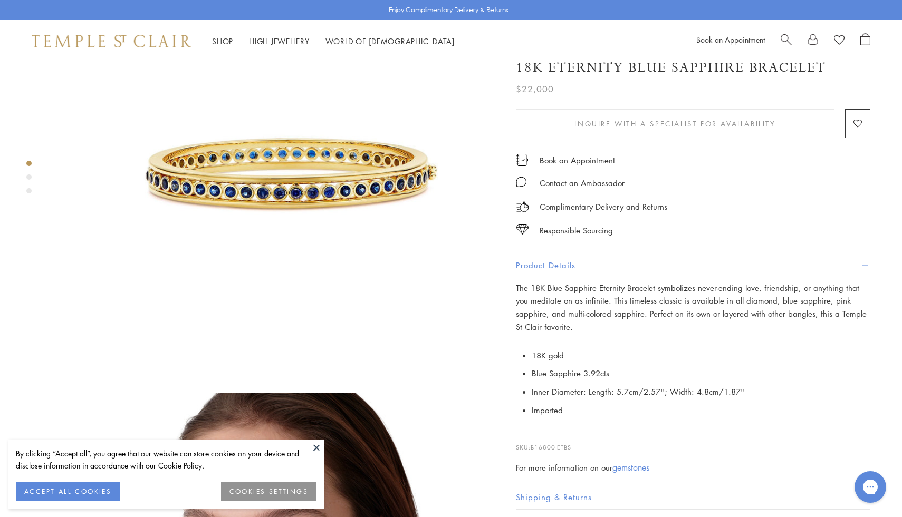
click at [768, 300] on p "The 18K Blue Sapphire Eternity Bracelet symbolizes never-ending love, friendshi…" at bounding box center [693, 308] width 354 height 52
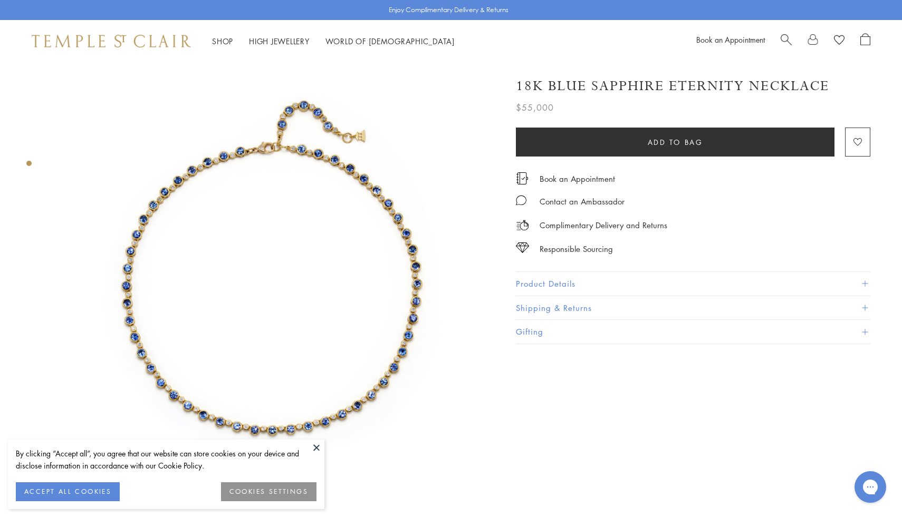
click at [543, 289] on button "Product Details" at bounding box center [693, 284] width 354 height 24
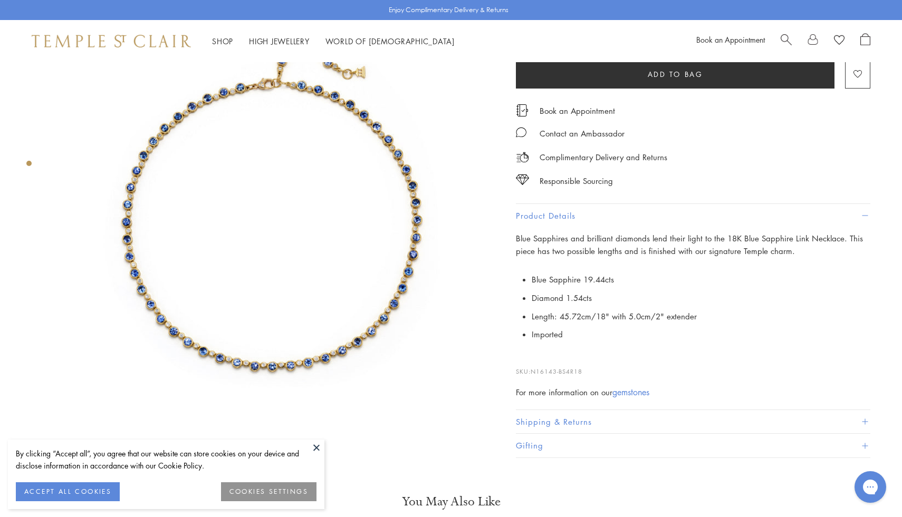
scroll to position [95, 0]
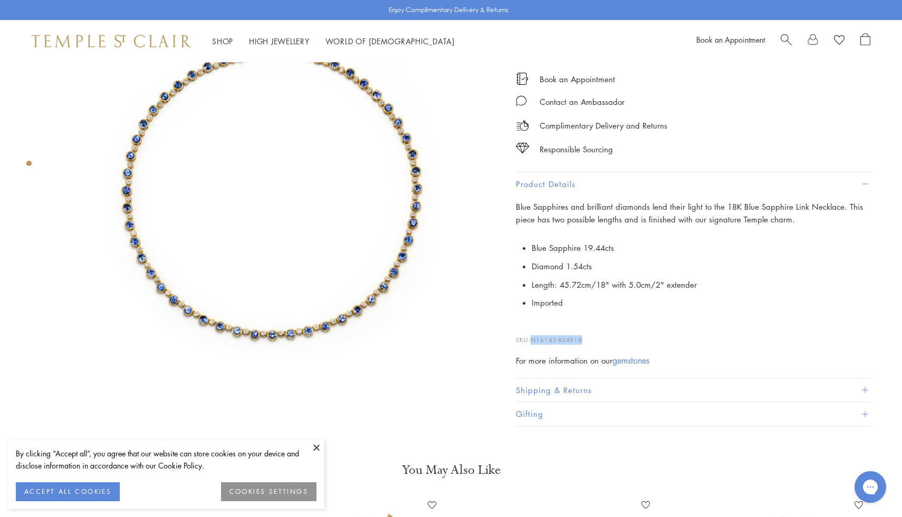
drag, startPoint x: 590, startPoint y: 335, endPoint x: 532, endPoint y: 339, distance: 58.7
click at [532, 339] on p "SKU: N16143-BS4R18" at bounding box center [693, 335] width 354 height 20
copy span "N16143-BS4R18"
click at [829, 281] on li "Length: 45.72cm/18" with 5.0cm/2" extender" at bounding box center [701, 285] width 339 height 18
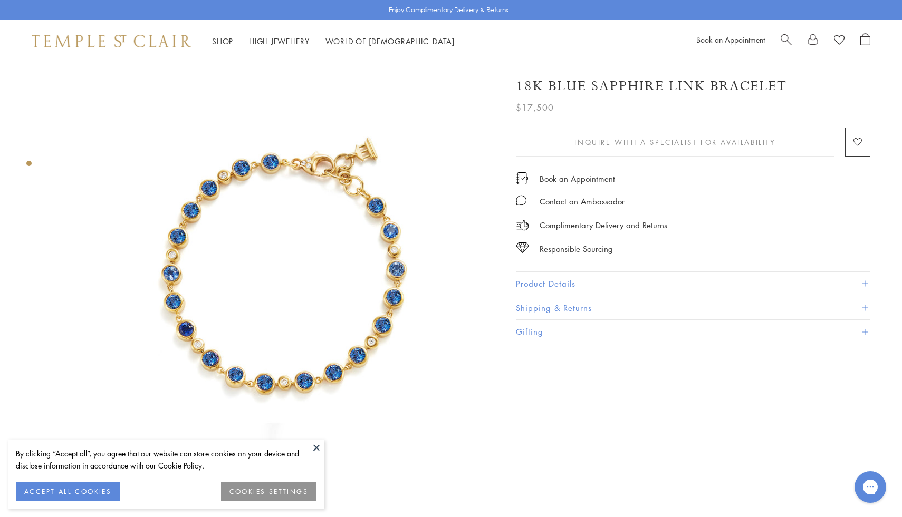
click at [575, 274] on button "Product Details" at bounding box center [693, 284] width 354 height 24
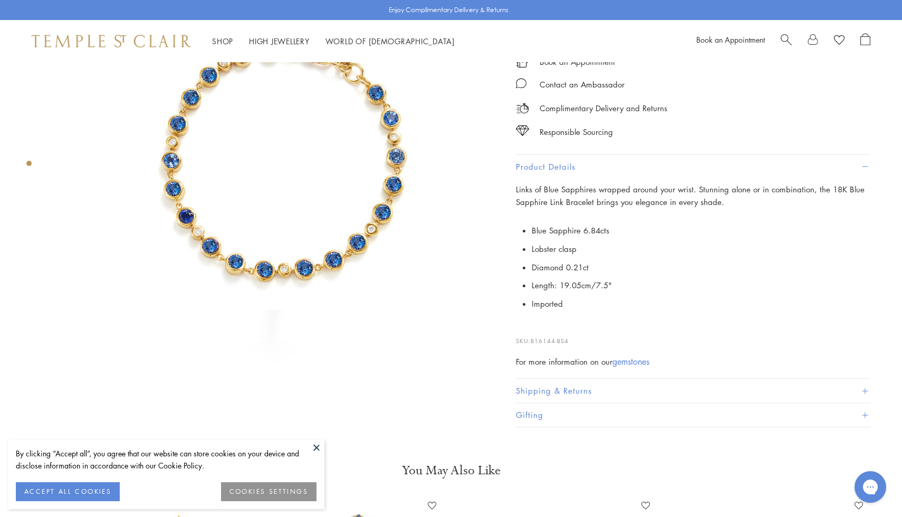
scroll to position [114, 0]
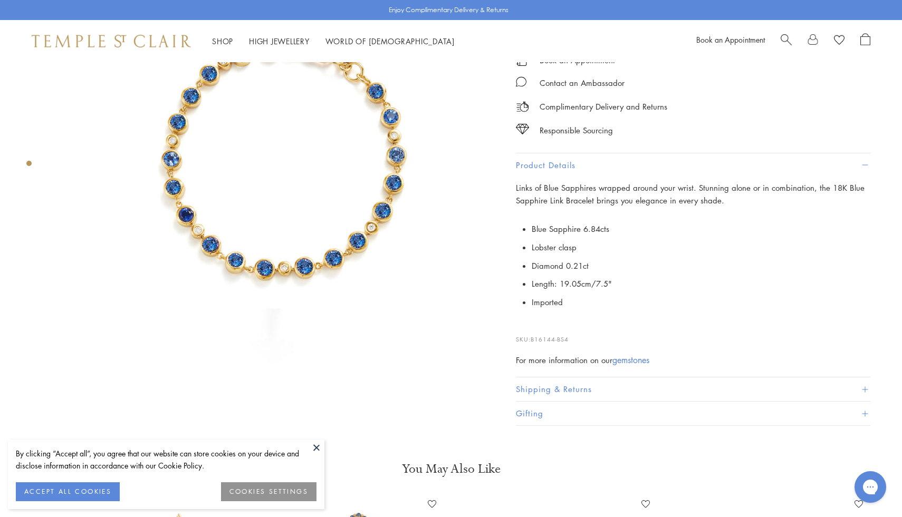
drag, startPoint x: 578, startPoint y: 345, endPoint x: 572, endPoint y: 339, distance: 9.0
click at [572, 339] on div "Links of Blue Sapphires wrapped around your wrist. Stunning alone or in combina…" at bounding box center [693, 274] width 354 height 186
drag, startPoint x: 572, startPoint y: 337, endPoint x: 531, endPoint y: 337, distance: 41.1
click at [531, 337] on p "SKU: B16144-BS4" at bounding box center [693, 334] width 354 height 20
copy p "B16144-BS4"
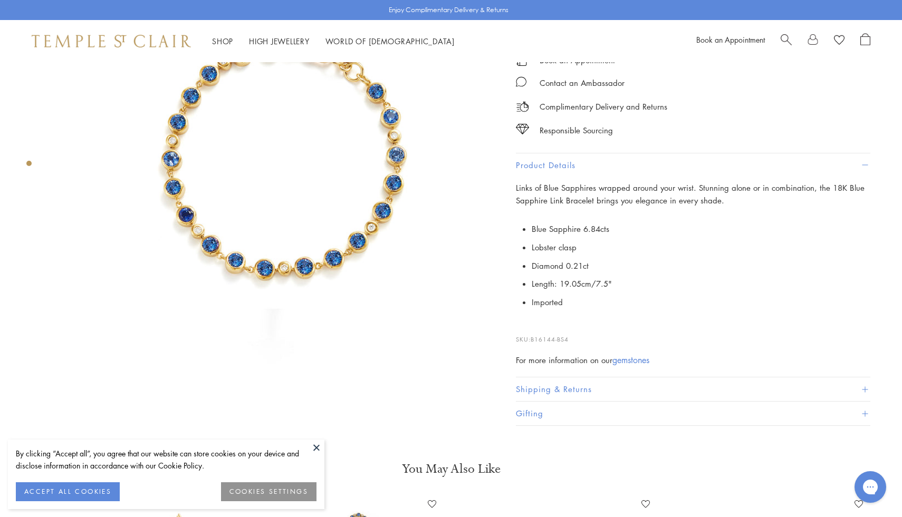
click at [823, 95] on div "Complimentary Delivery and Returns" at bounding box center [693, 102] width 354 height 24
